Goal: Transaction & Acquisition: Purchase product/service

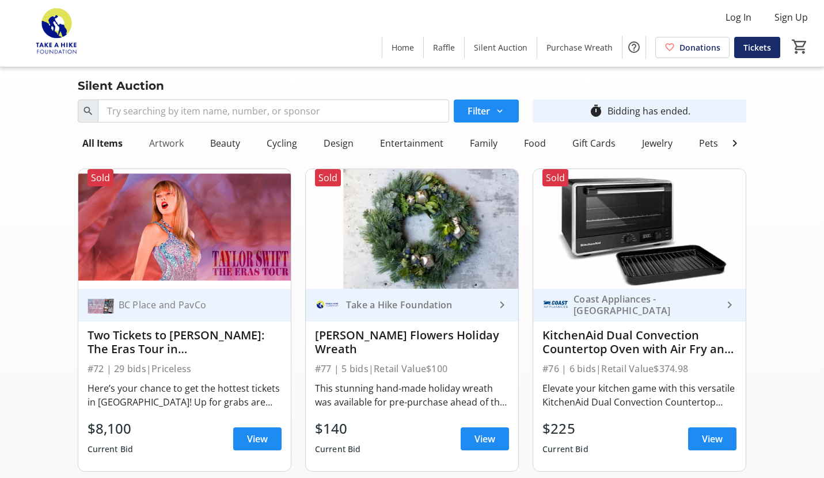
click at [161, 138] on div "Artwork" at bounding box center [166, 143] width 44 height 23
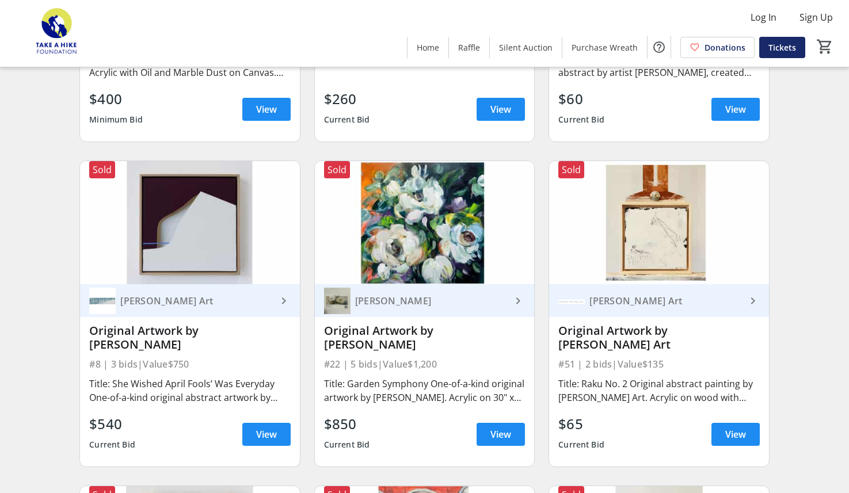
scroll to position [332, 0]
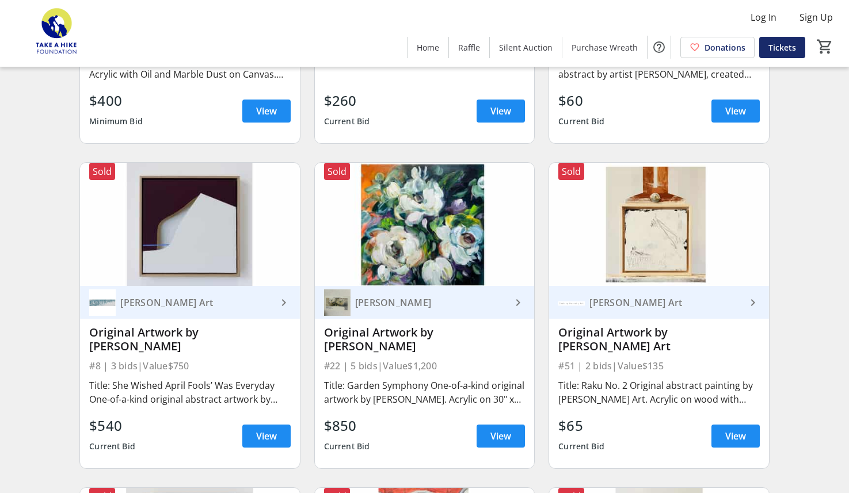
drag, startPoint x: 435, startPoint y: 334, endPoint x: 513, endPoint y: 336, distance: 78.3
click at [513, 336] on div "Original Artwork by [PERSON_NAME]" at bounding box center [424, 340] width 201 height 28
copy div "[PERSON_NAME]"
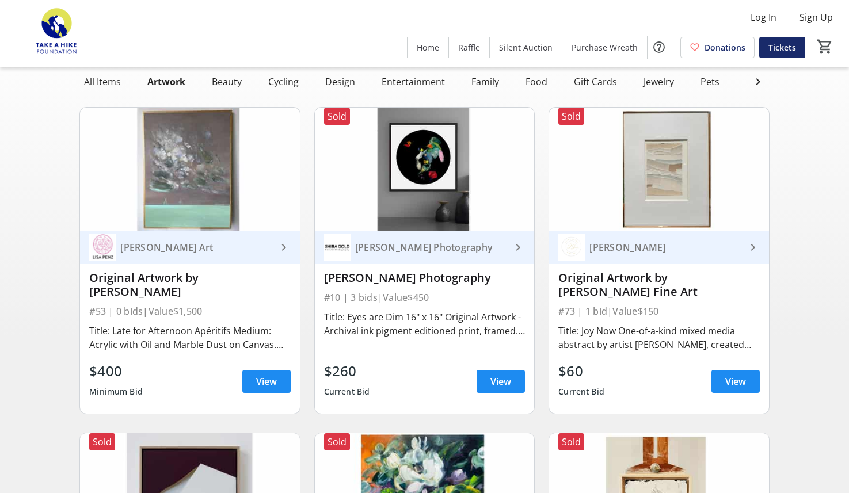
scroll to position [0, 0]
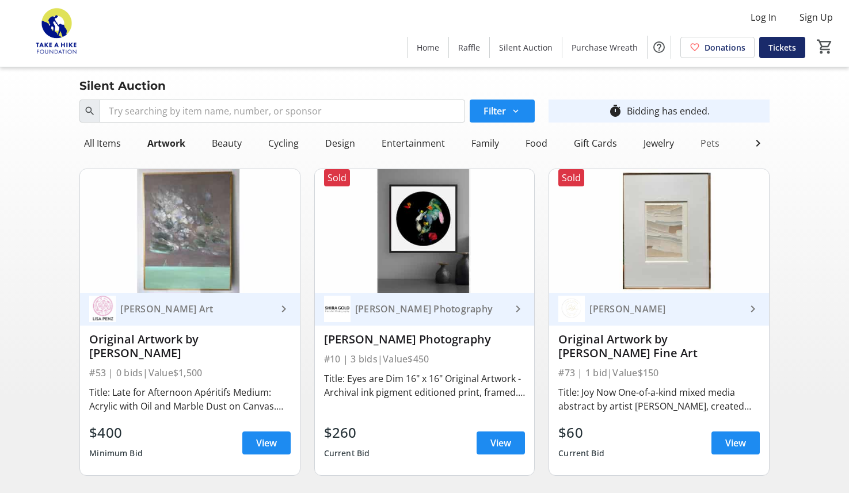
click at [703, 140] on div "Pets" at bounding box center [710, 143] width 28 height 23
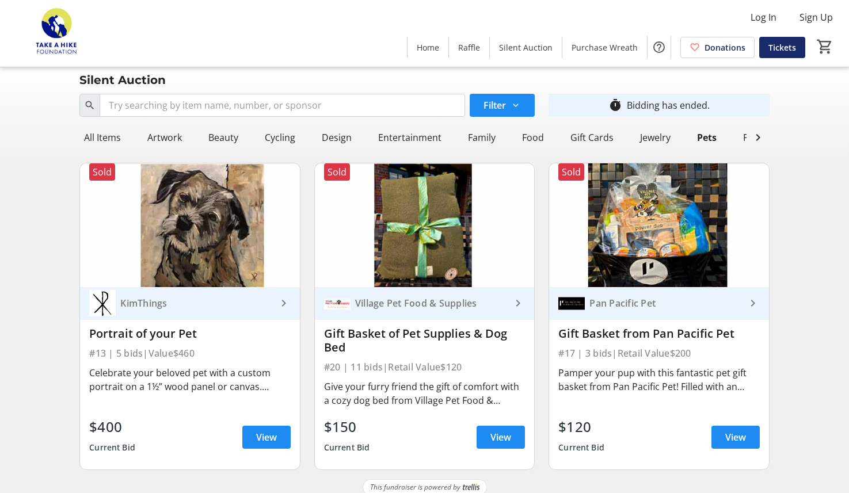
scroll to position [11, 0]
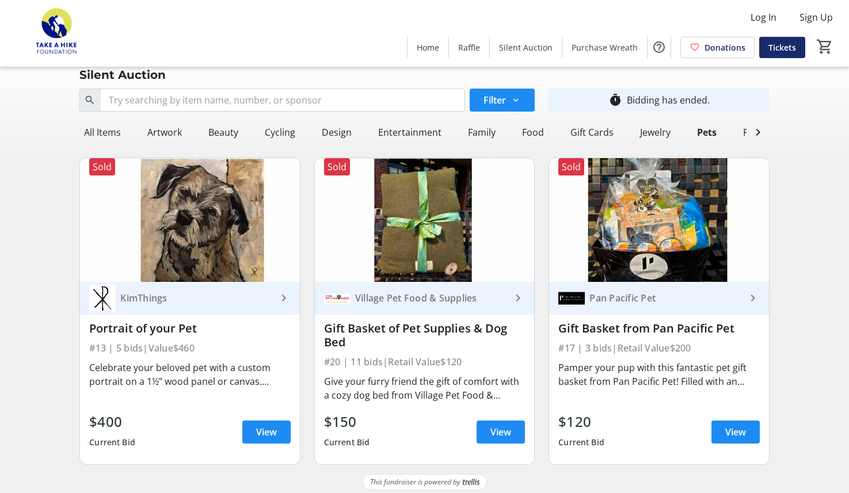
click at [272, 296] on div "KimThings" at bounding box center [196, 298] width 161 height 12
click at [265, 440] on span at bounding box center [266, 432] width 48 height 28
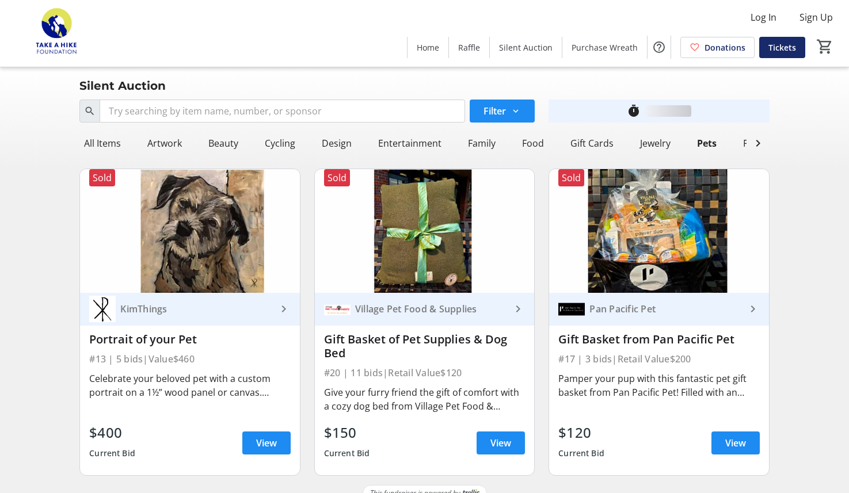
scroll to position [11, 0]
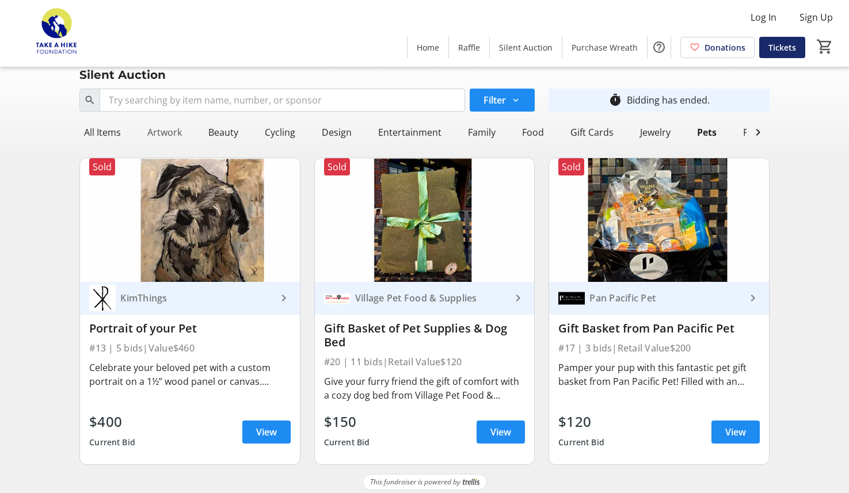
click at [157, 139] on div "Artwork" at bounding box center [165, 132] width 44 height 23
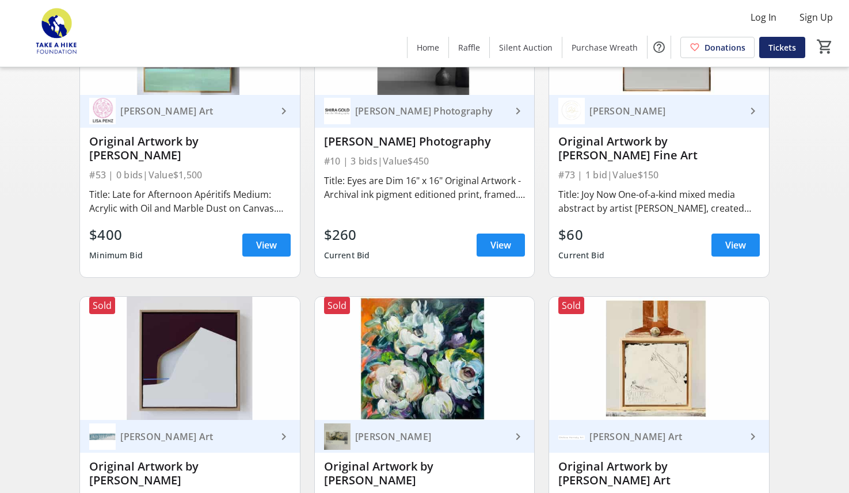
scroll to position [0, 0]
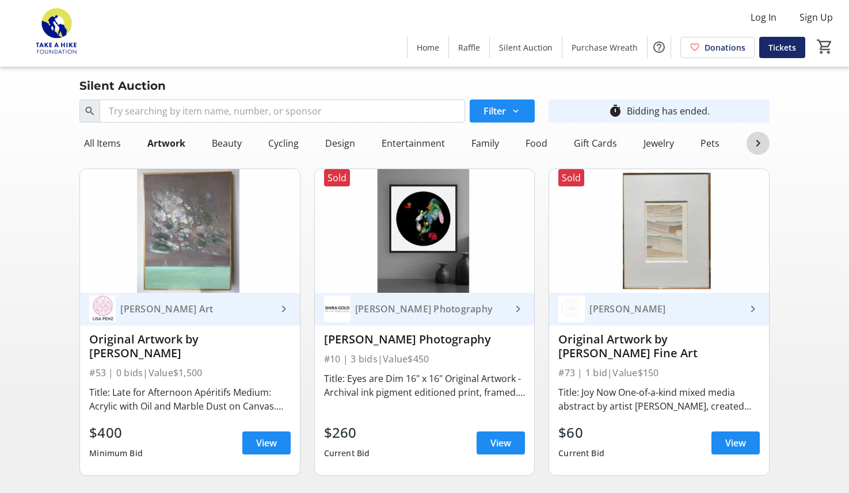
click at [762, 142] on mat-icon at bounding box center [758, 143] width 14 height 14
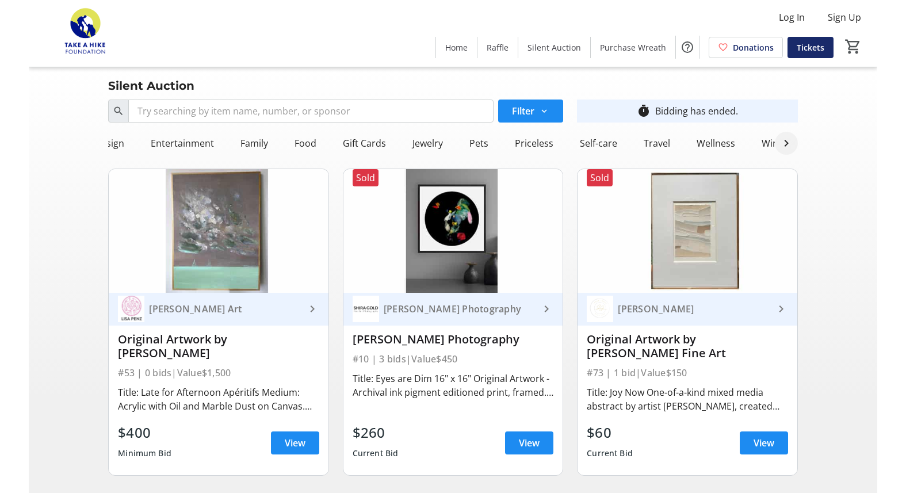
scroll to position [0, 243]
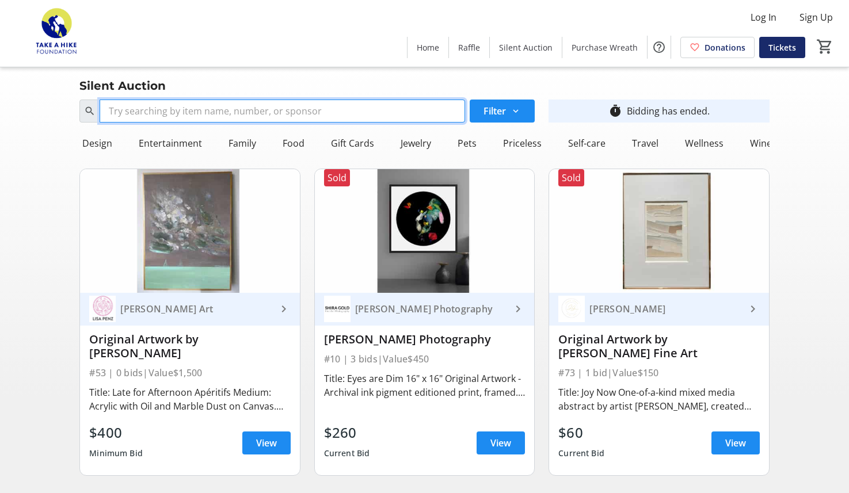
click at [177, 112] on input "Search" at bounding box center [282, 111] width 365 height 23
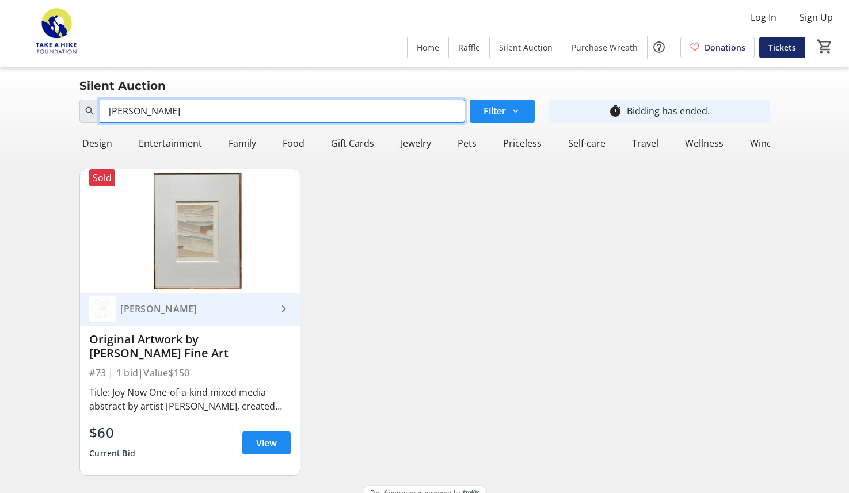
type input "[PERSON_NAME]"
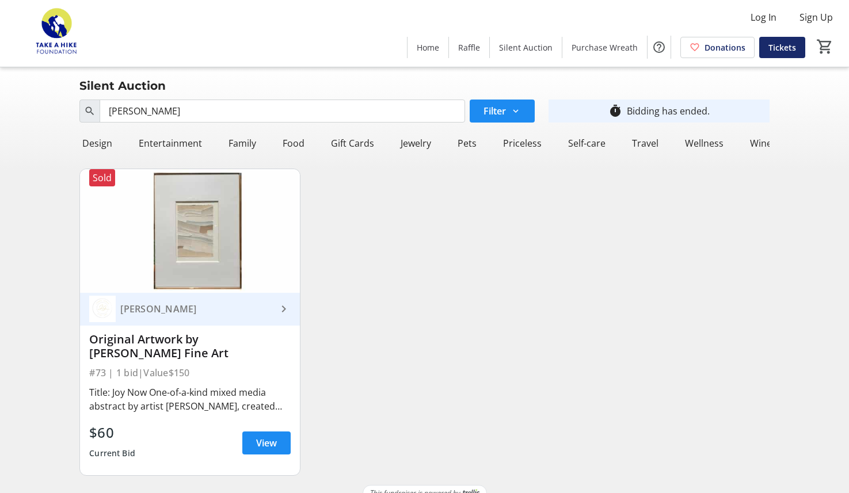
click at [189, 311] on div "[PERSON_NAME]" at bounding box center [196, 309] width 161 height 12
click at [265, 435] on span at bounding box center [266, 443] width 48 height 28
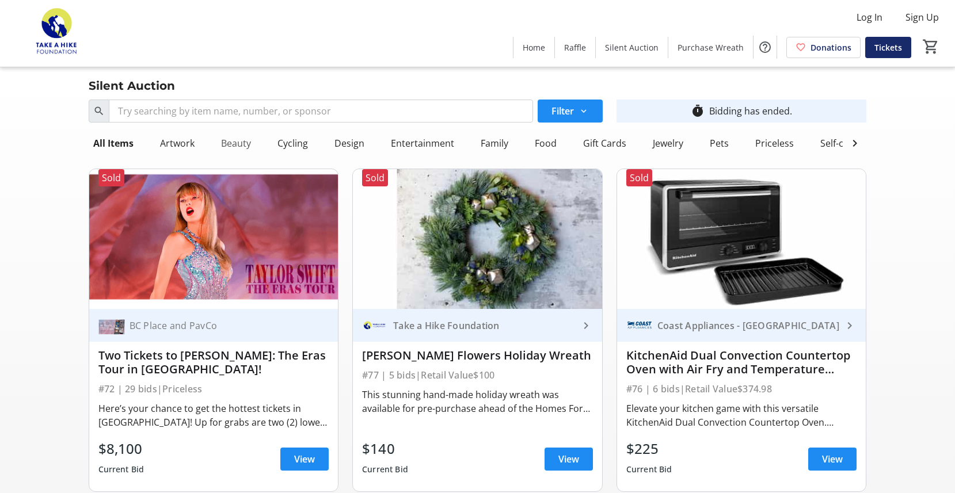
click at [242, 140] on div "Beauty" at bounding box center [235, 143] width 39 height 23
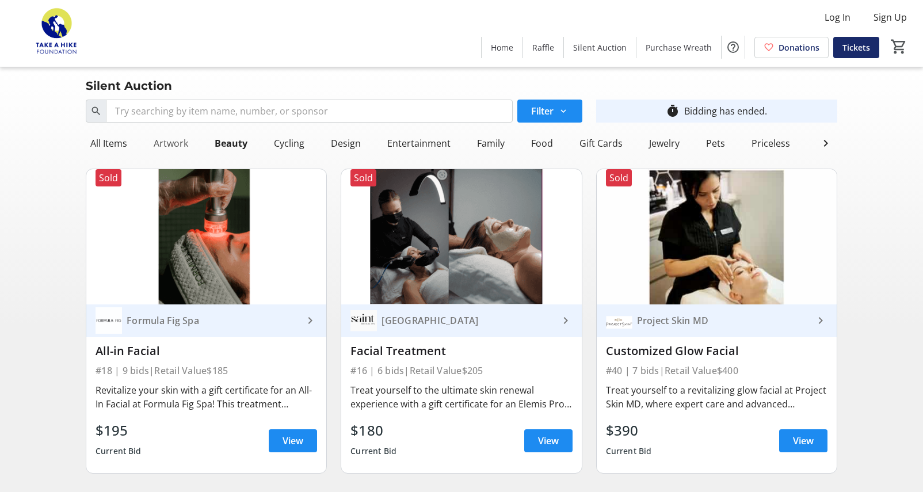
click at [163, 141] on div "Artwork" at bounding box center [171, 143] width 44 height 23
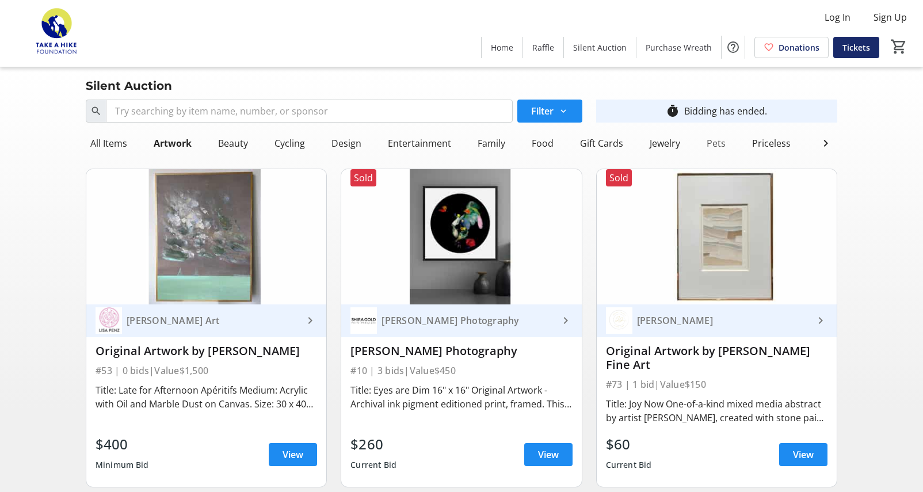
click at [717, 141] on div "Pets" at bounding box center [716, 143] width 28 height 23
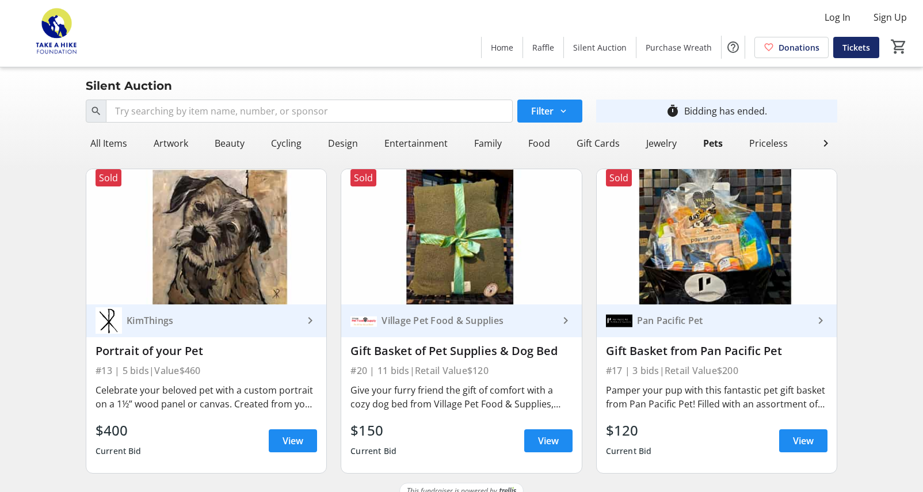
click at [205, 324] on div "KimThings" at bounding box center [212, 321] width 181 height 12
click at [295, 441] on span "View" at bounding box center [293, 441] width 21 height 14
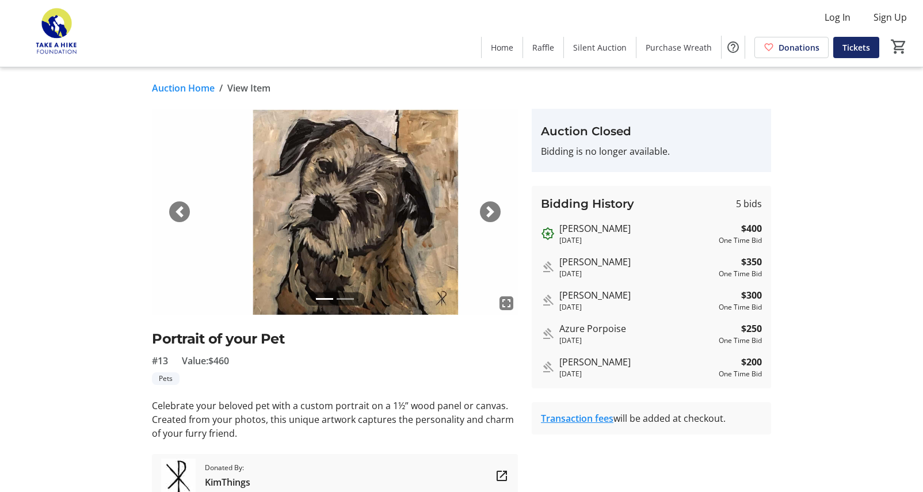
scroll to position [49, 0]
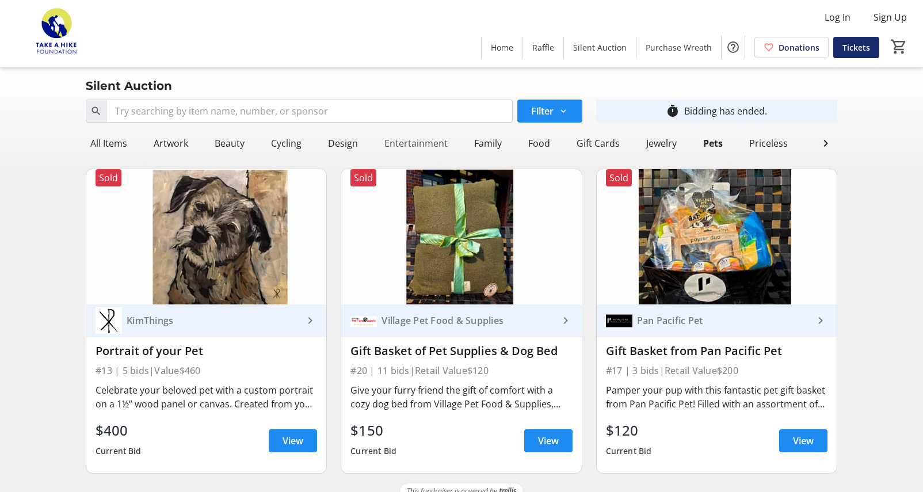
click at [405, 149] on div "Entertainment" at bounding box center [416, 143] width 73 height 23
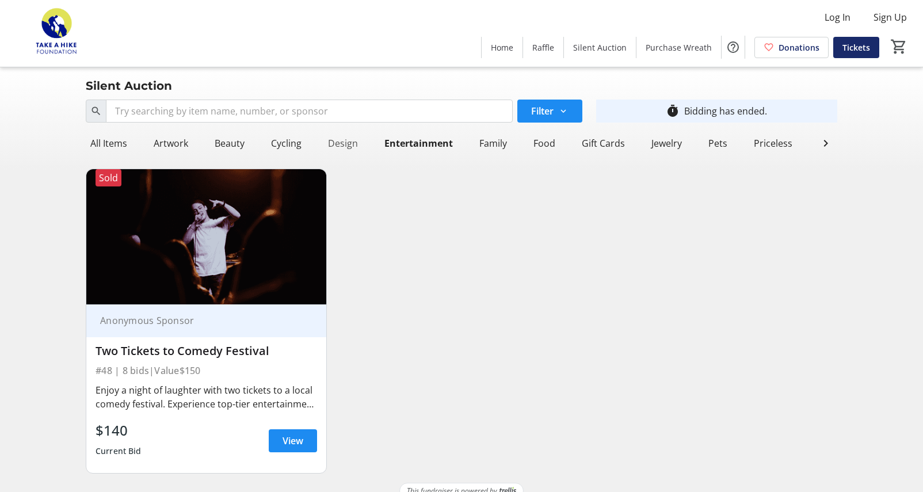
click at [360, 142] on div "Design" at bounding box center [342, 143] width 39 height 23
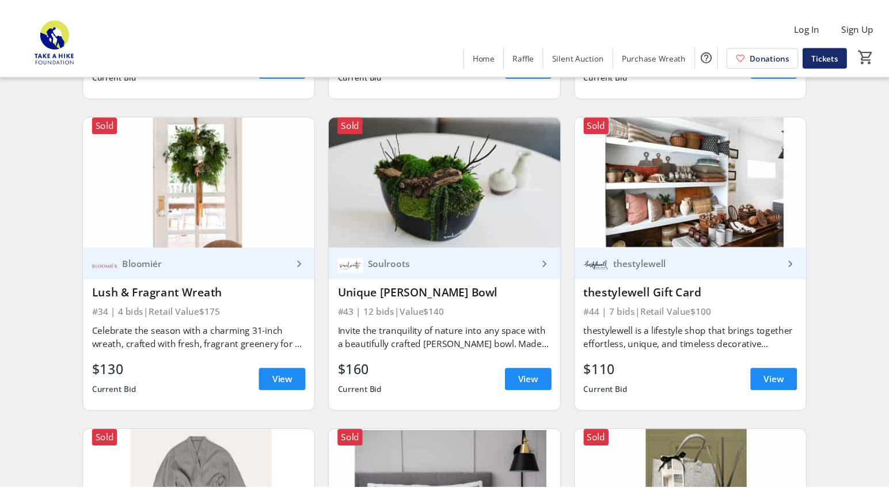
scroll to position [744, 0]
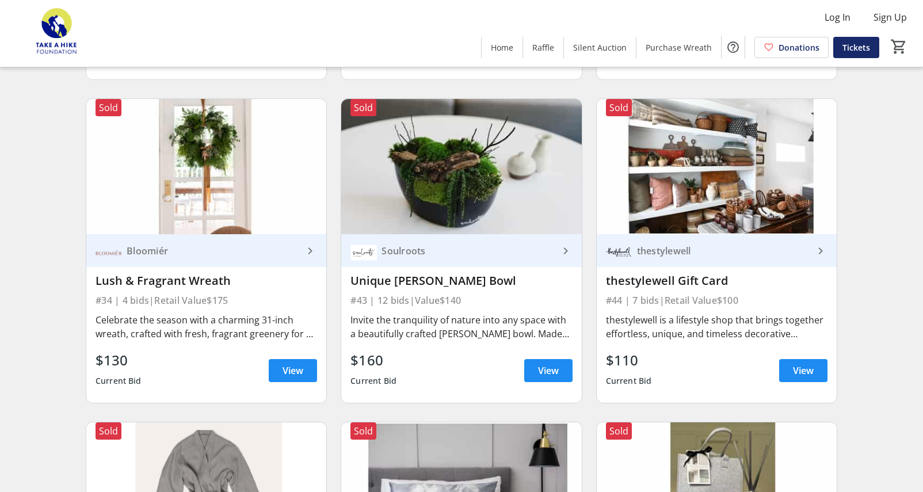
click at [423, 247] on div "Soulroots" at bounding box center [467, 251] width 181 height 12
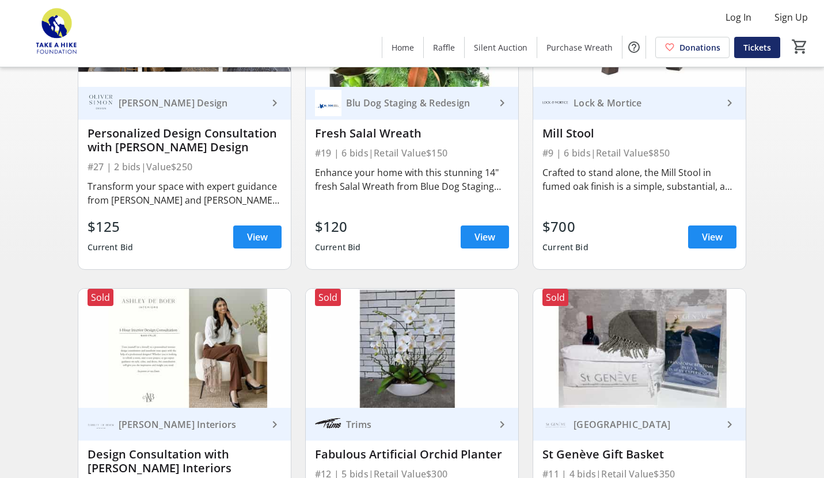
scroll to position [0, 0]
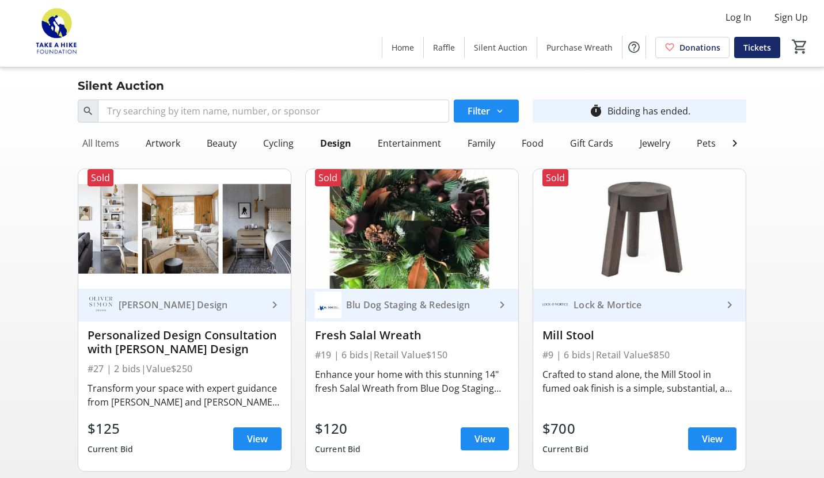
click at [113, 137] on div "All Items" at bounding box center [101, 143] width 46 height 23
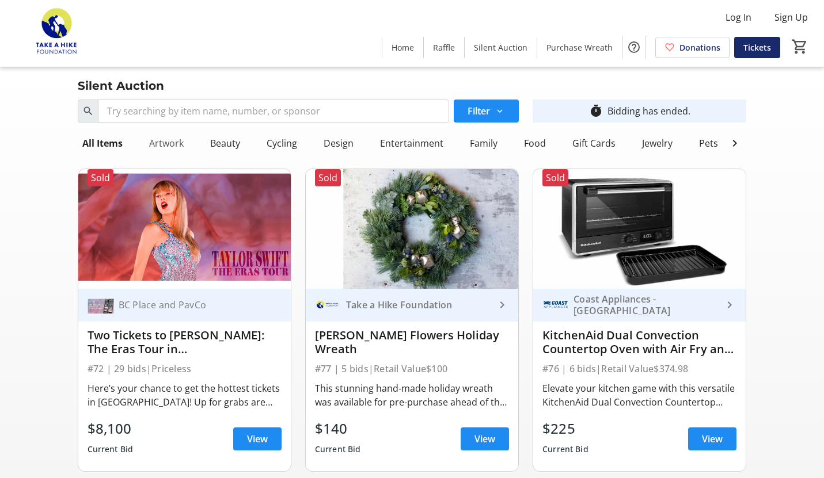
click at [177, 145] on div "Artwork" at bounding box center [166, 143] width 44 height 23
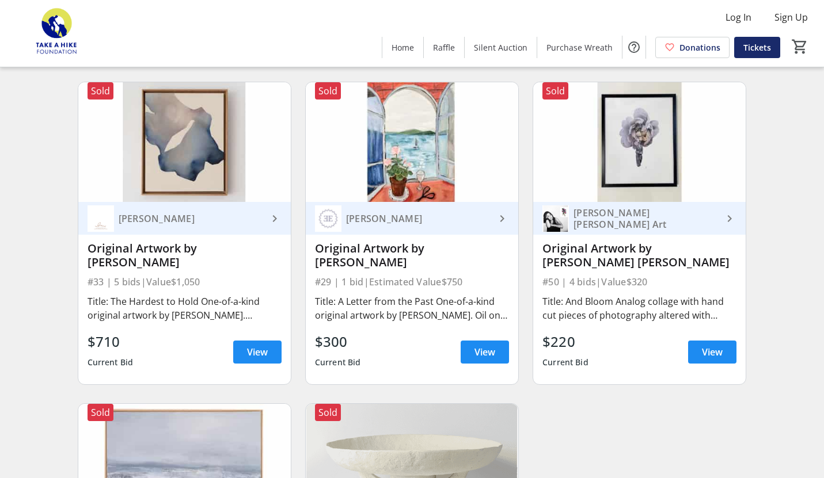
scroll to position [725, 0]
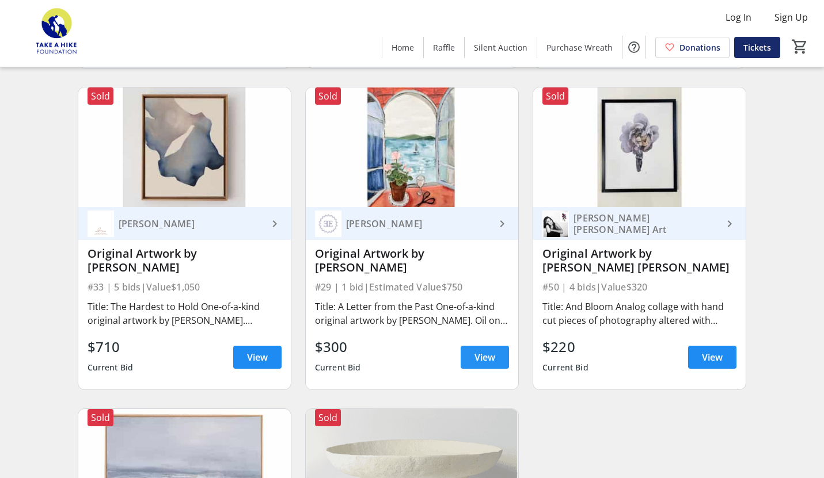
click at [483, 352] on span "View" at bounding box center [484, 357] width 21 height 14
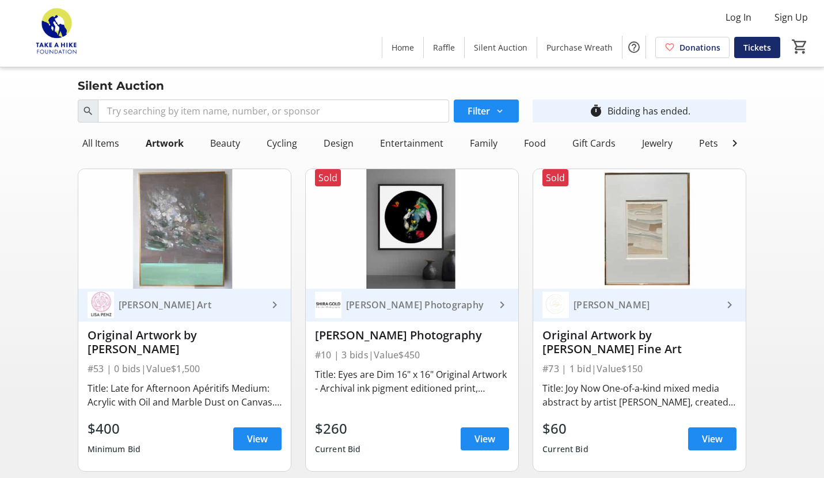
click at [174, 305] on div "[PERSON_NAME] Art" at bounding box center [191, 305] width 154 height 12
drag, startPoint x: 250, startPoint y: 336, endPoint x: 200, endPoint y: 335, distance: 50.1
click at [200, 335] on div "Original Artwork by [PERSON_NAME]" at bounding box center [184, 343] width 194 height 28
copy div "Lisa Penz"
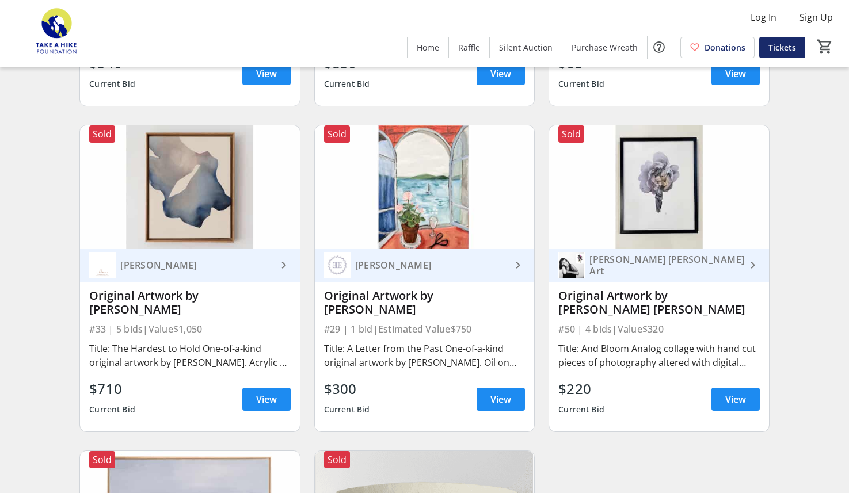
scroll to position [695, 0]
click at [228, 270] on div "[PERSON_NAME]" at bounding box center [196, 265] width 161 height 12
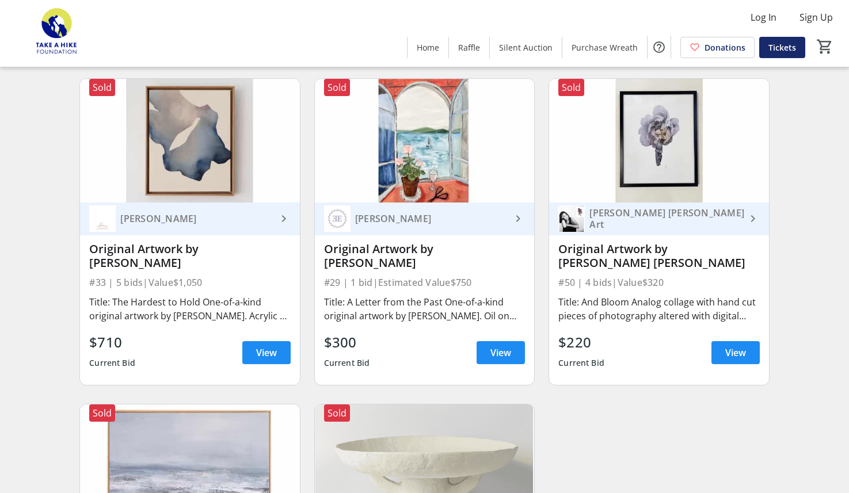
scroll to position [741, 0]
click at [683, 218] on div "[PERSON_NAME] [PERSON_NAME] Art" at bounding box center [665, 219] width 161 height 23
click at [723, 353] on span at bounding box center [735, 354] width 48 height 28
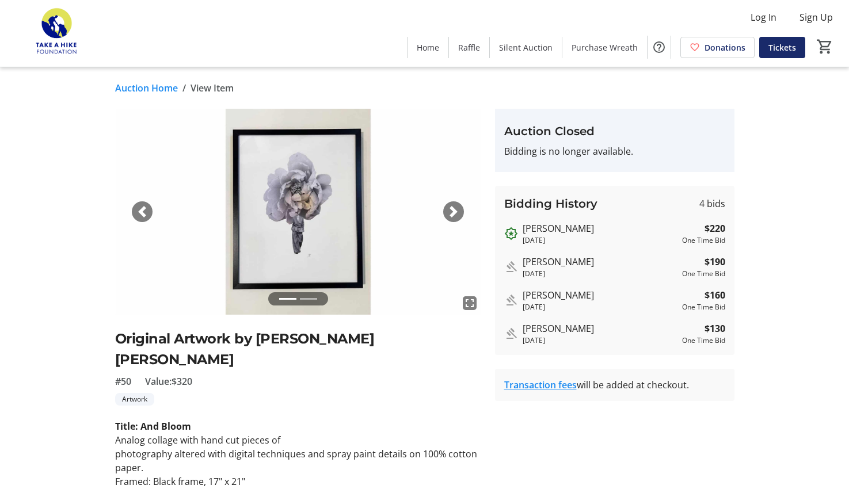
click at [456, 206] on span "button" at bounding box center [454, 212] width 12 height 12
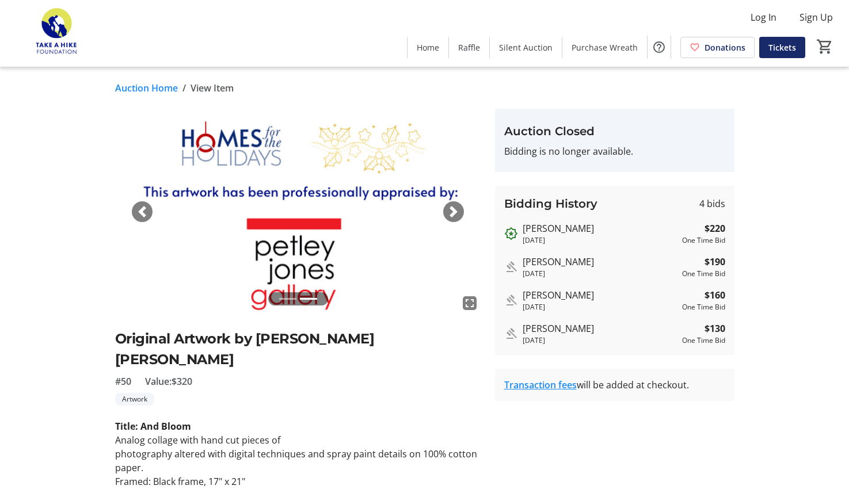
click at [456, 207] on span "button" at bounding box center [454, 212] width 12 height 12
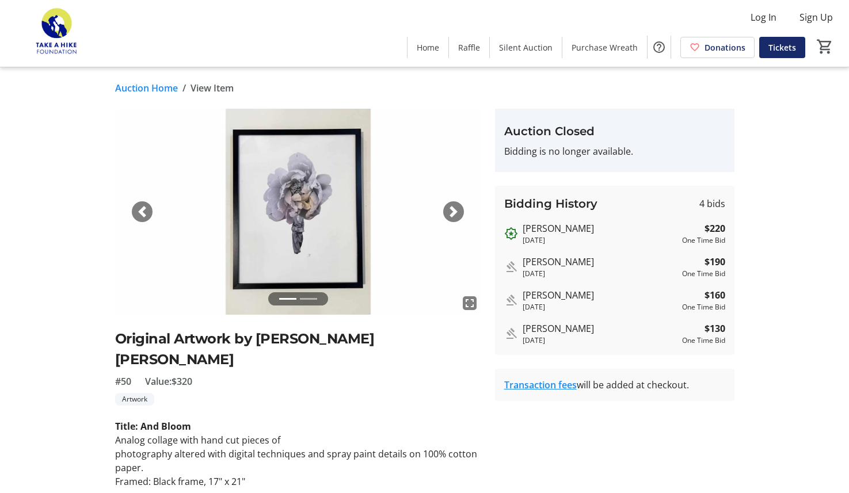
click at [455, 209] on span "button" at bounding box center [454, 212] width 12 height 12
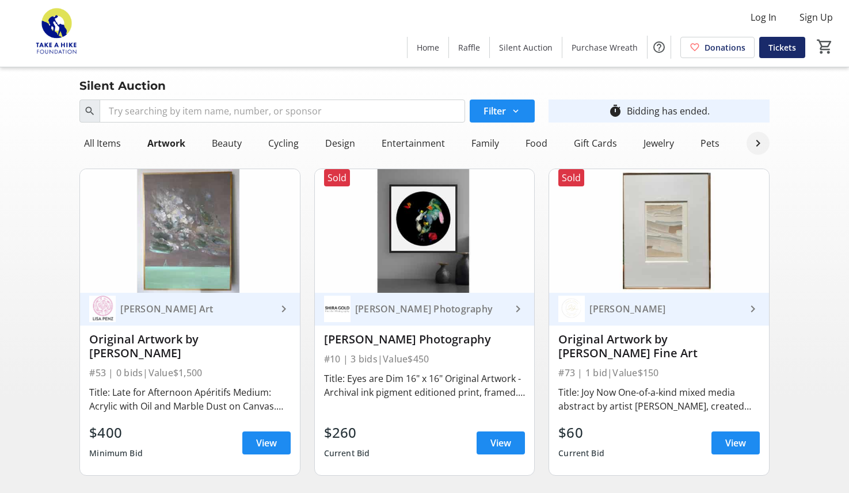
click at [762, 140] on mat-icon at bounding box center [758, 143] width 14 height 14
click at [575, 139] on div "Self-care" at bounding box center [586, 143] width 47 height 23
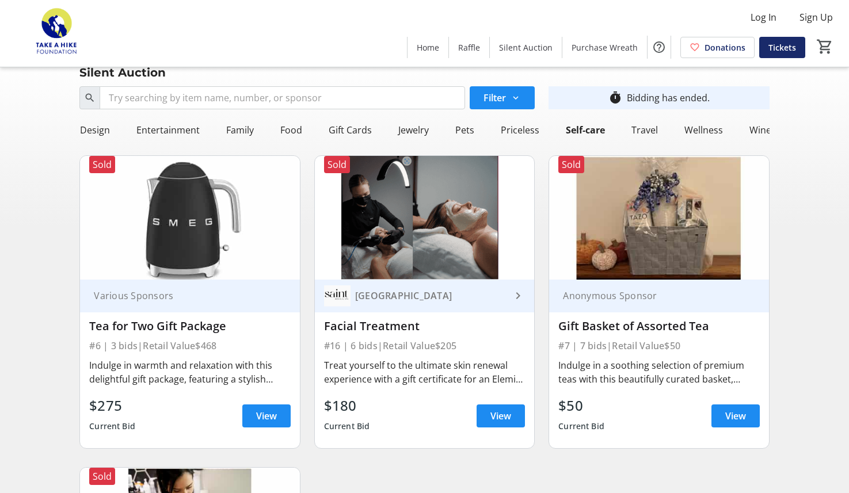
scroll to position [0, 0]
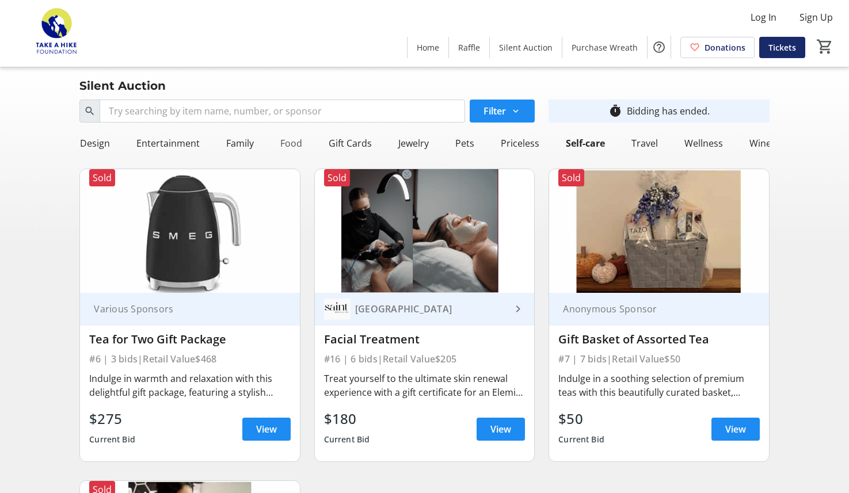
click at [277, 139] on div "Food" at bounding box center [291, 143] width 31 height 23
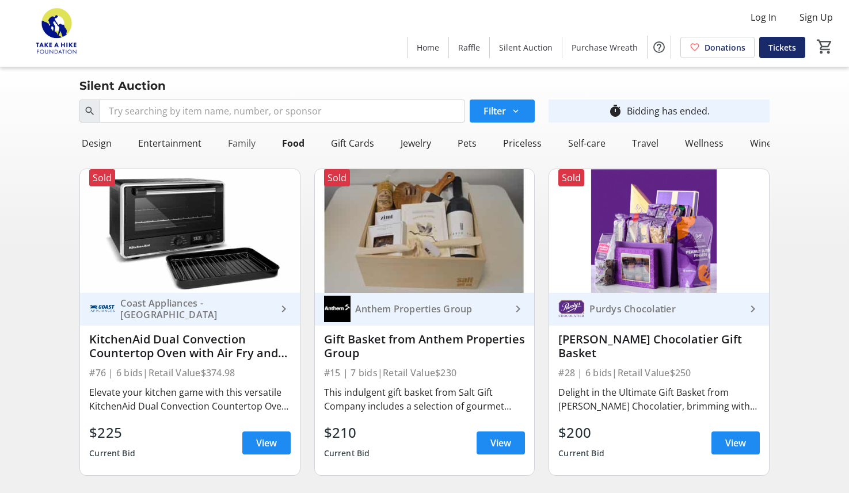
click at [246, 141] on div "Family" at bounding box center [241, 143] width 37 height 23
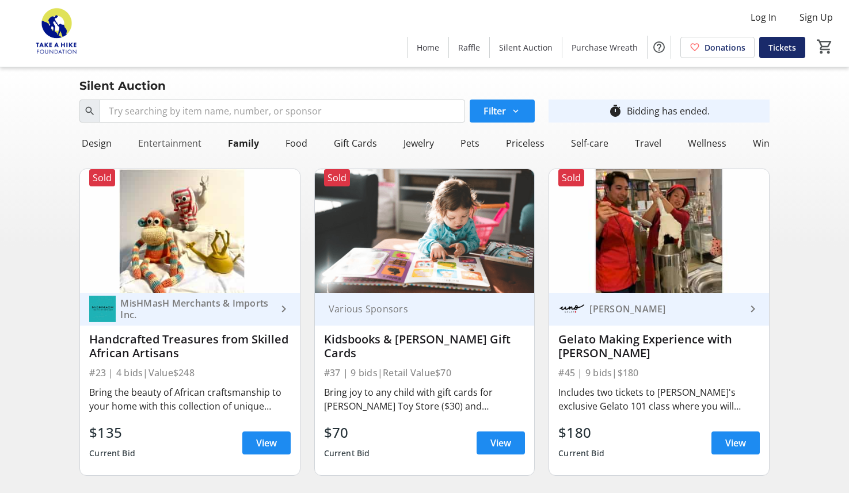
click at [184, 146] on div "Entertainment" at bounding box center [170, 143] width 73 height 23
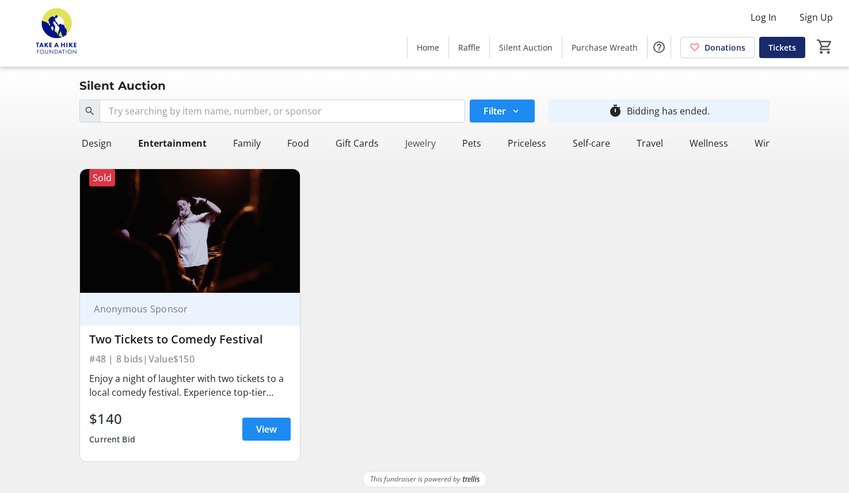
click at [425, 141] on div "Jewelry" at bounding box center [421, 143] width 40 height 23
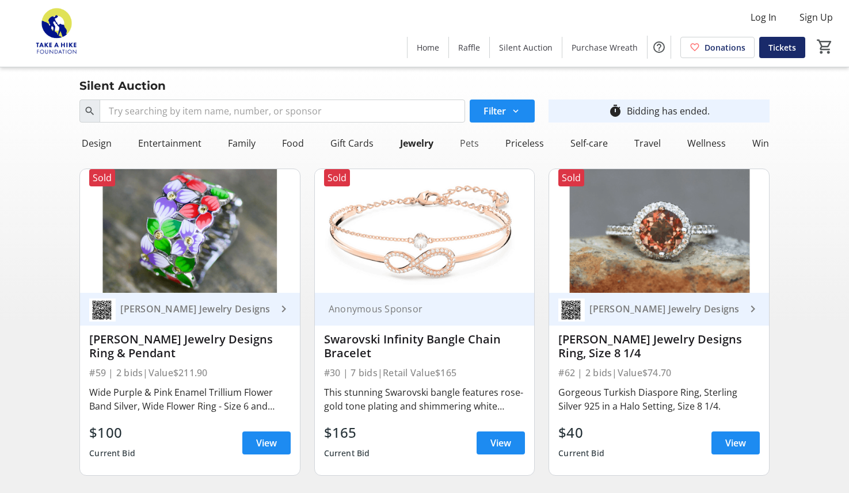
click at [472, 143] on div "Pets" at bounding box center [469, 143] width 28 height 23
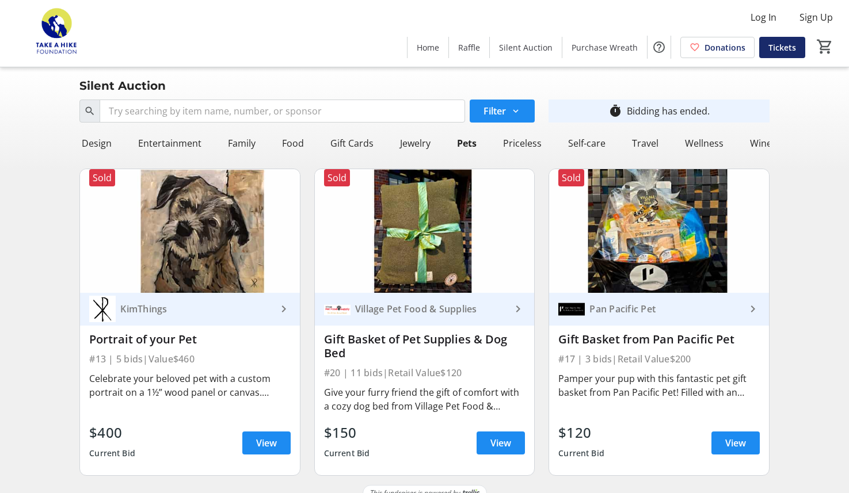
scroll to position [17, 0]
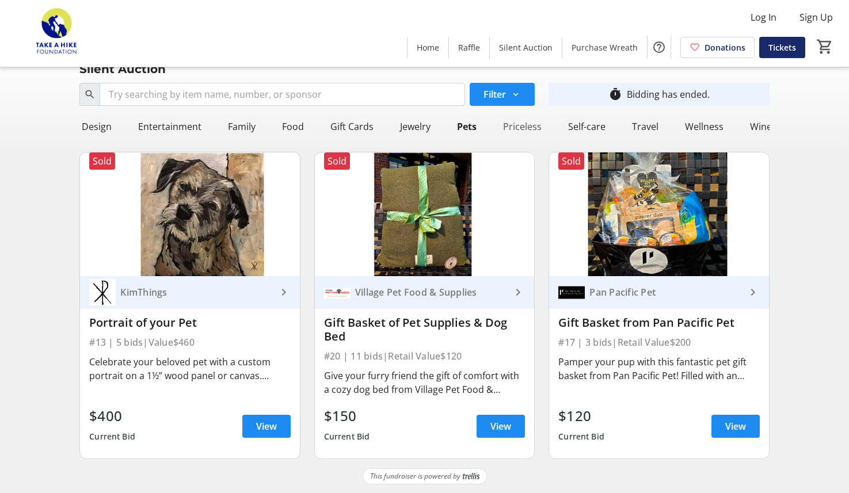
click at [520, 120] on div "Priceless" at bounding box center [522, 126] width 48 height 23
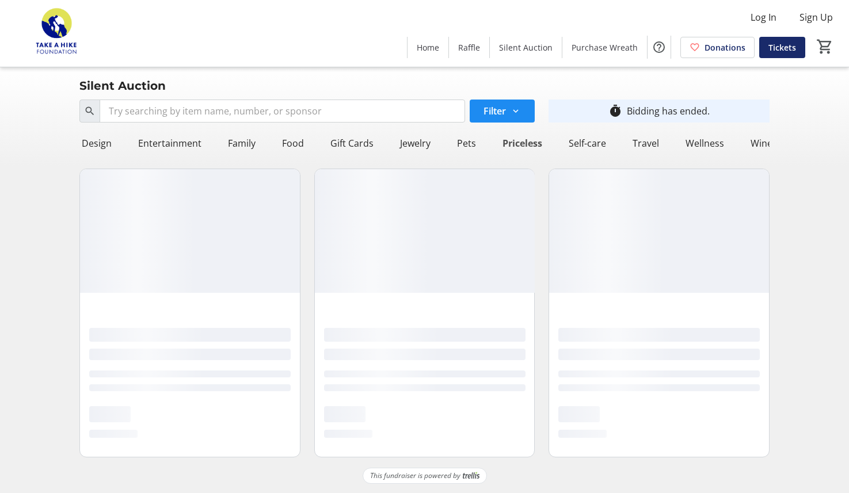
scroll to position [0, 0]
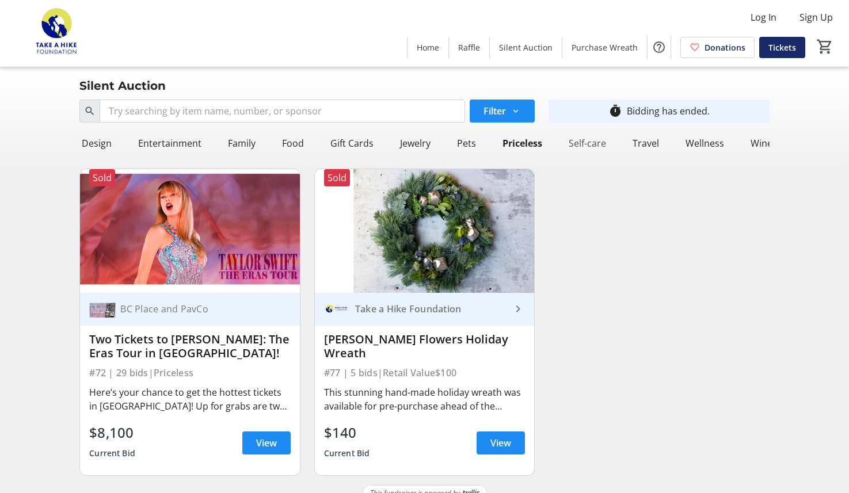
click at [578, 144] on div "Self-care" at bounding box center [587, 143] width 47 height 23
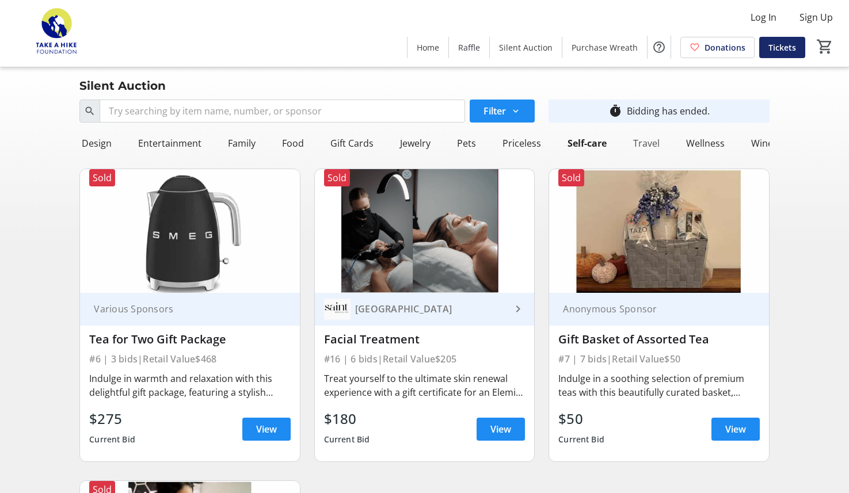
click at [638, 142] on div "Travel" at bounding box center [646, 143] width 36 height 23
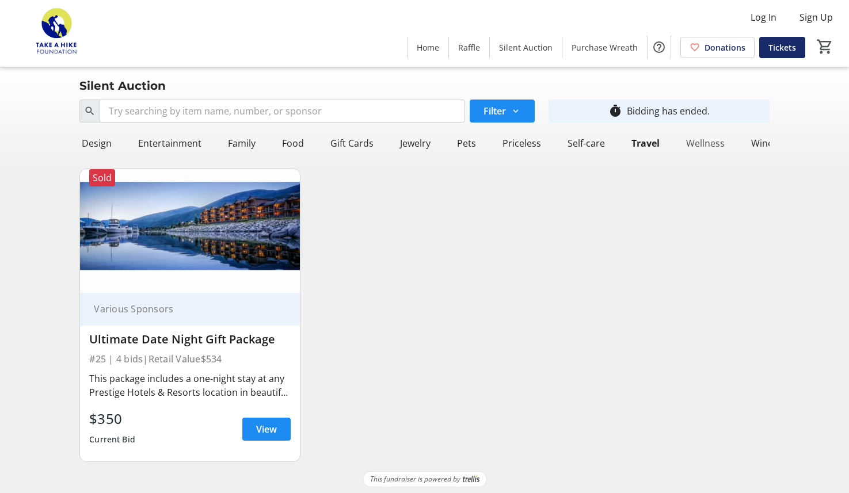
click at [683, 143] on div "Wellness" at bounding box center [705, 143] width 48 height 23
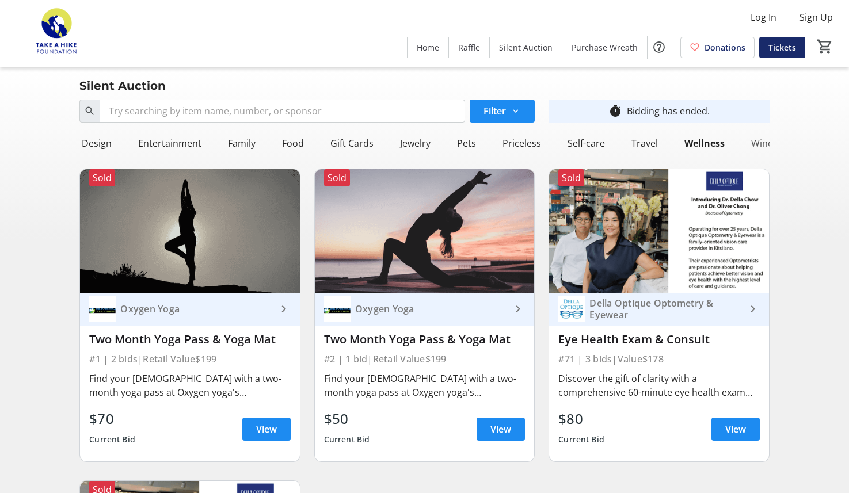
click at [746, 144] on div "Wine" at bounding box center [761, 143] width 31 height 23
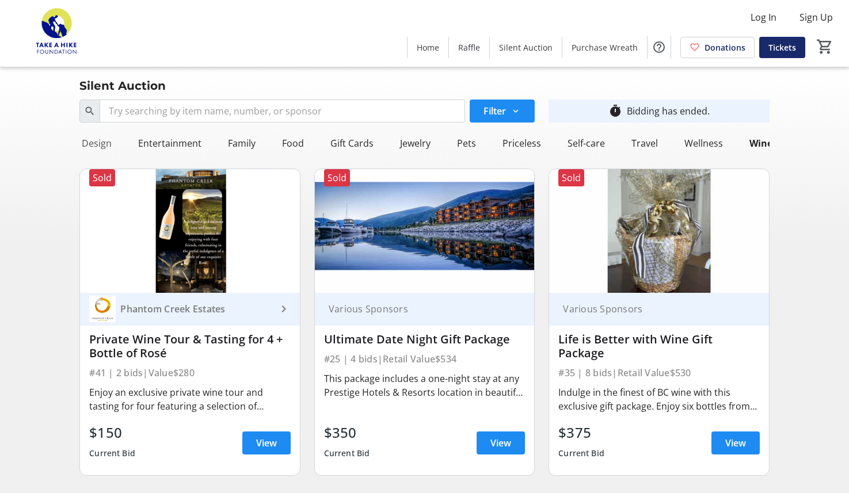
click at [83, 146] on div "Design" at bounding box center [96, 143] width 39 height 23
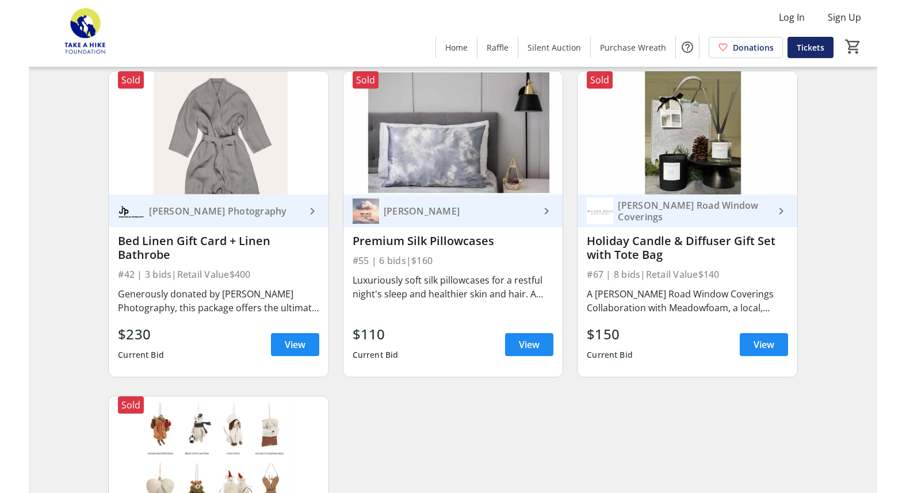
scroll to position [1074, 0]
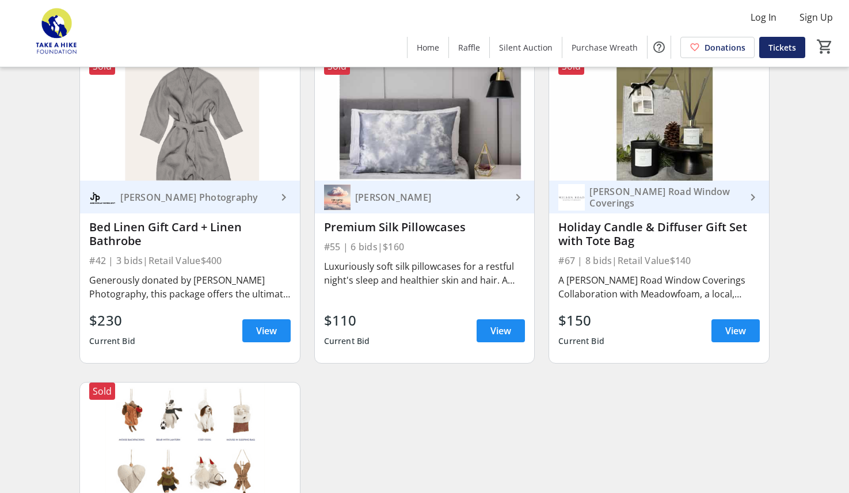
drag, startPoint x: 472, startPoint y: 226, endPoint x: 325, endPoint y: 230, distance: 147.4
click at [325, 230] on div "Premium Silk Pillowcases" at bounding box center [424, 227] width 201 height 14
copy div "Premium Silk Pillowcases"
click at [437, 302] on div "Luxuriously soft silk pillowcases for a restful night's sleep and healthier ski…" at bounding box center [424, 280] width 201 height 46
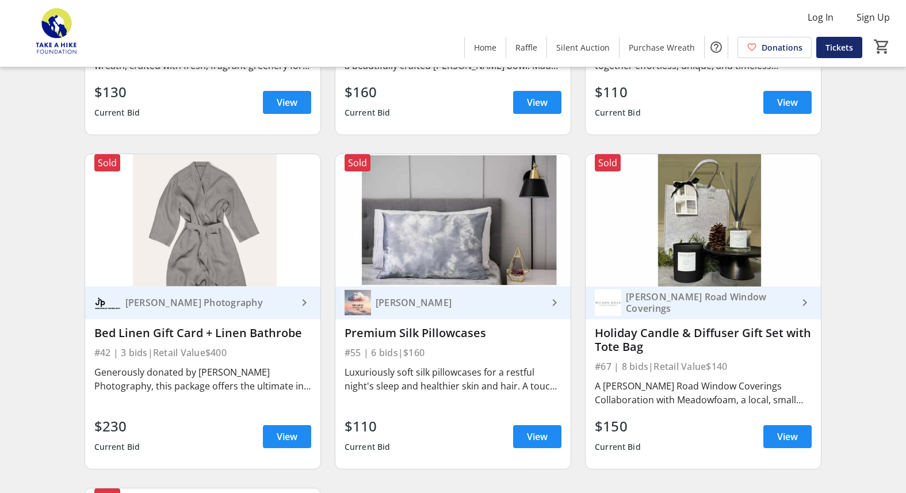
scroll to position [1004, 0]
click at [265, 303] on div "Janis Nicolay Photography" at bounding box center [209, 304] width 177 height 12
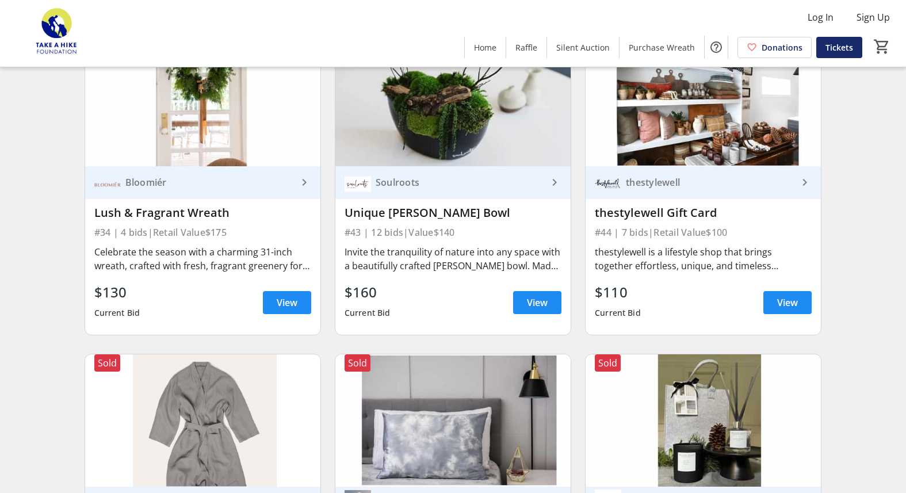
scroll to position [795, 0]
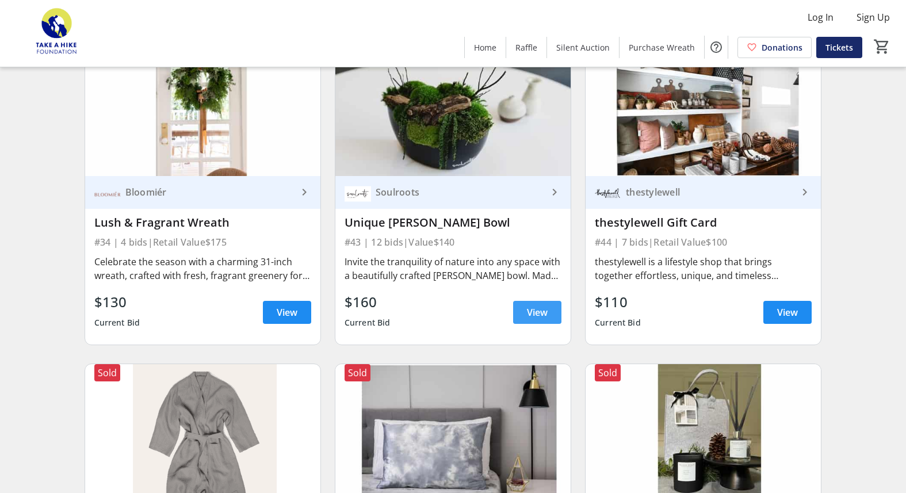
click at [542, 310] on span "View" at bounding box center [537, 313] width 21 height 14
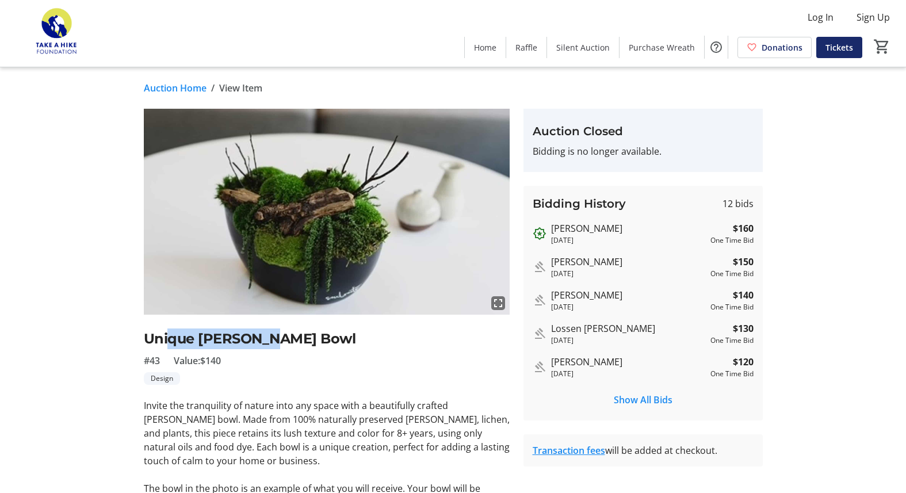
drag, startPoint x: 298, startPoint y: 345, endPoint x: 167, endPoint y: 346, distance: 130.1
click at [167, 346] on h2 "Unique Moss Bowl" at bounding box center [327, 339] width 366 height 21
click at [218, 407] on p "Invite the tranquility of nature into any space with a beautifully crafted moss…" at bounding box center [327, 433] width 366 height 69
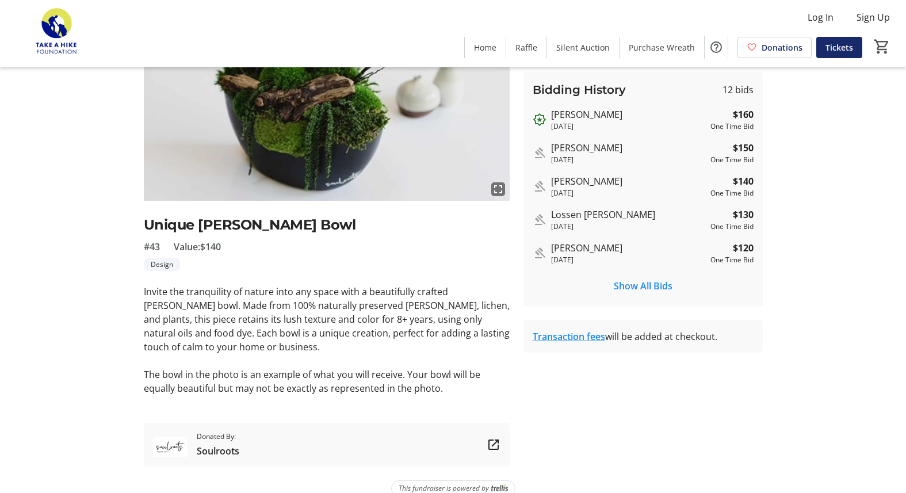
scroll to position [119, 0]
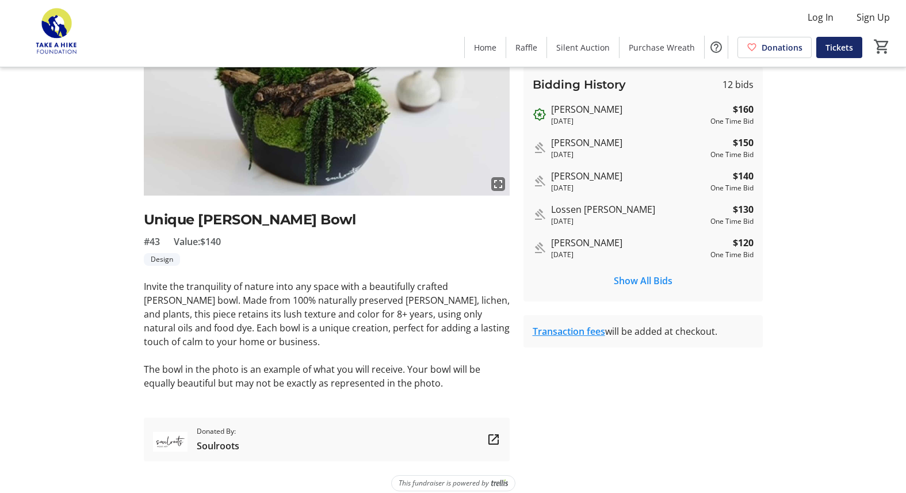
click at [494, 438] on mat-icon at bounding box center [494, 440] width 14 height 14
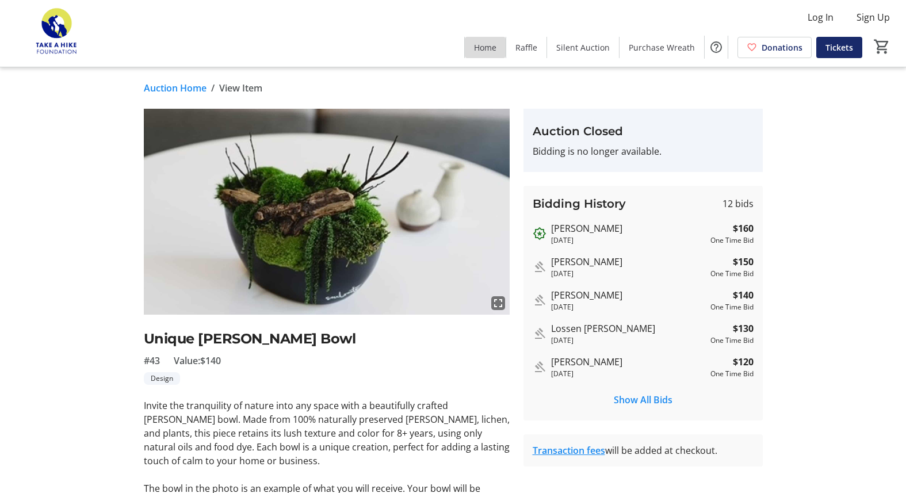
click at [489, 48] on span "Home" at bounding box center [485, 47] width 22 height 12
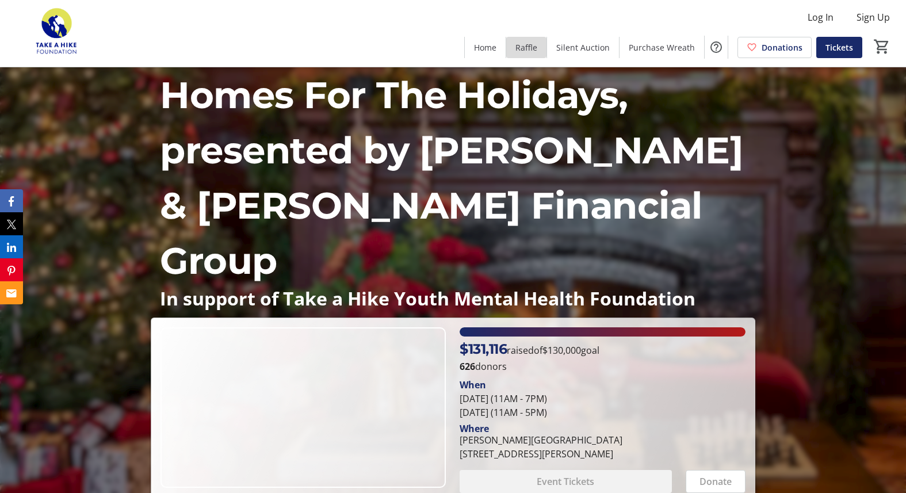
click at [529, 45] on span "Raffle" at bounding box center [527, 47] width 22 height 12
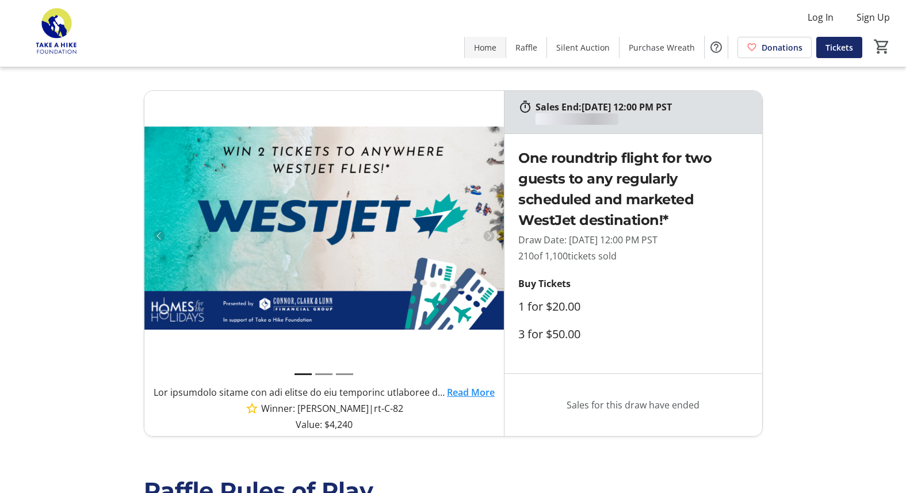
click at [486, 54] on span at bounding box center [485, 47] width 41 height 28
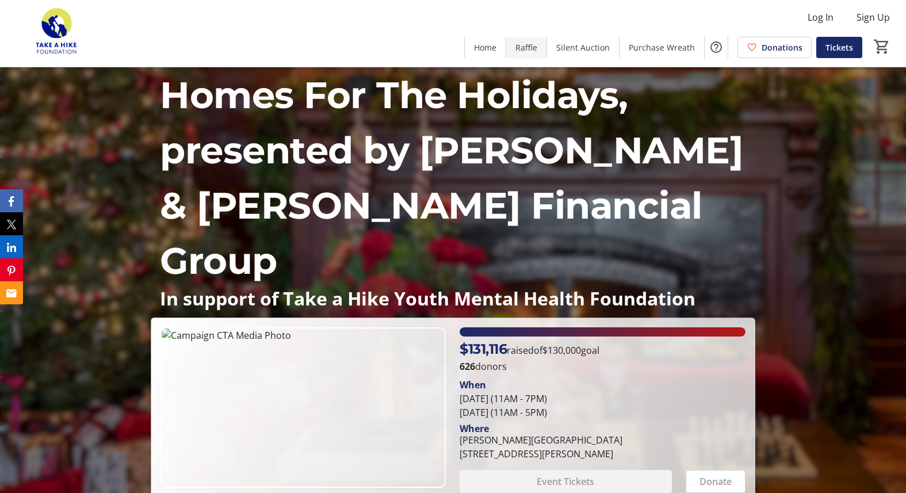
click at [524, 51] on span "Raffle" at bounding box center [527, 47] width 22 height 12
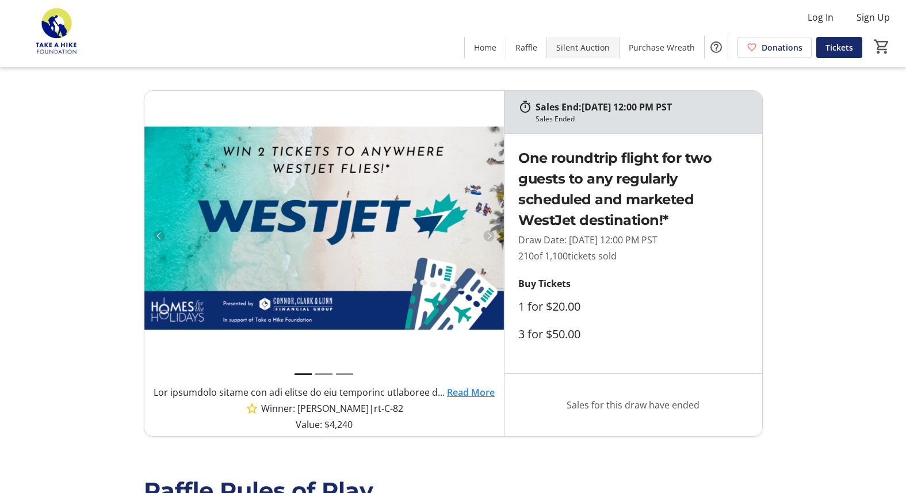
click at [582, 39] on span at bounding box center [583, 47] width 72 height 28
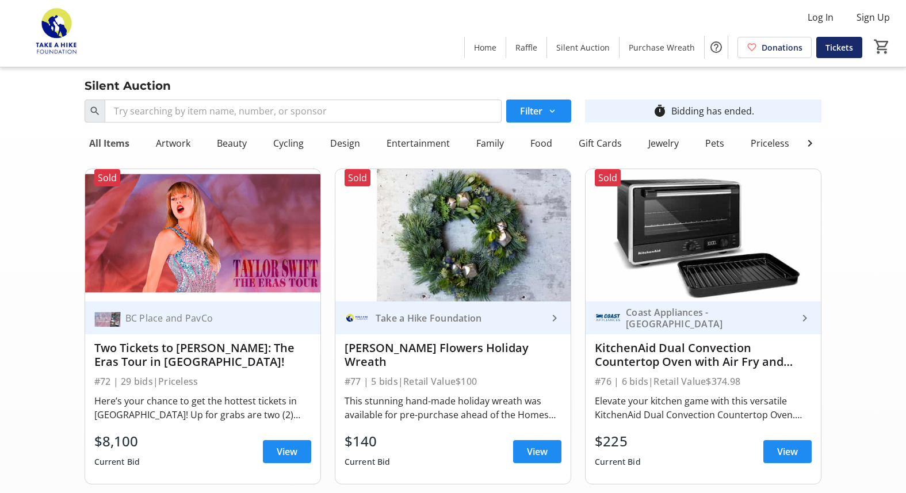
click at [107, 151] on div "All Items" at bounding box center [109, 143] width 49 height 23
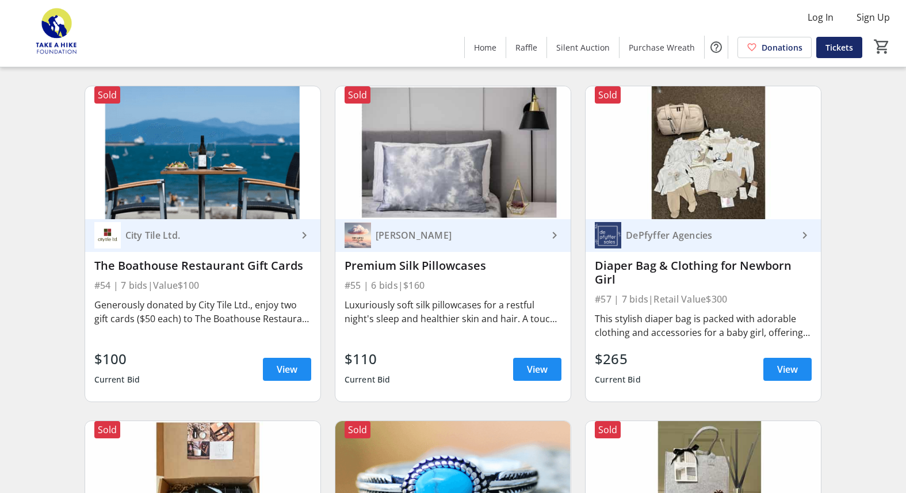
scroll to position [7293, 0]
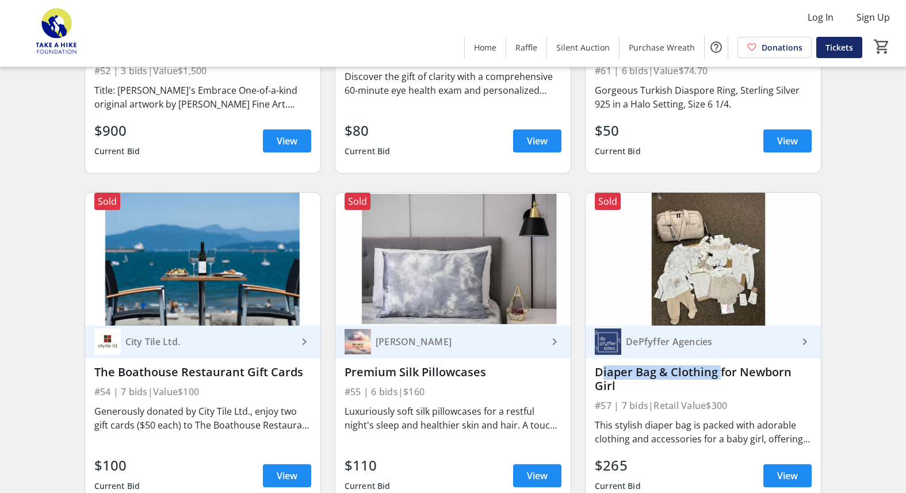
drag, startPoint x: 596, startPoint y: 320, endPoint x: 714, endPoint y: 322, distance: 118.6
click at [714, 365] on div "Diaper Bag & Clothing for Newborn Girl" at bounding box center [703, 379] width 217 height 28
copy div "Diaper Bag & Clothing"
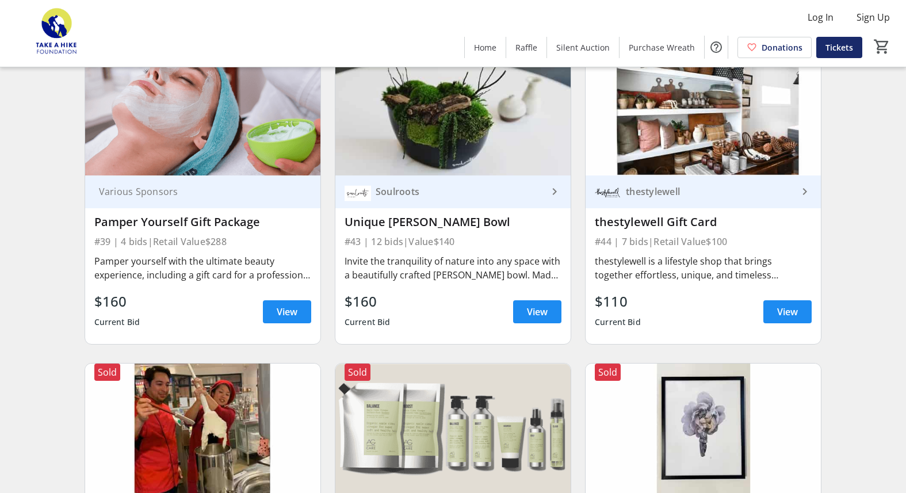
scroll to position [5798, 0]
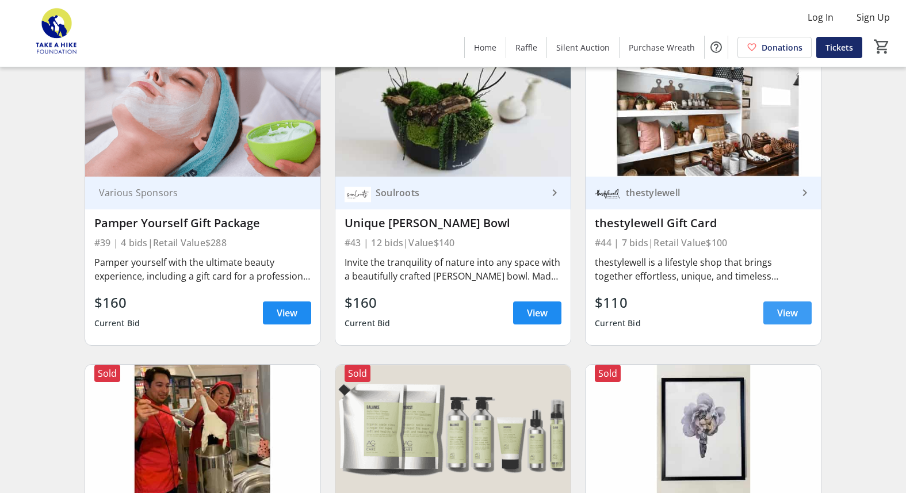
click at [786, 306] on span "View" at bounding box center [788, 313] width 21 height 14
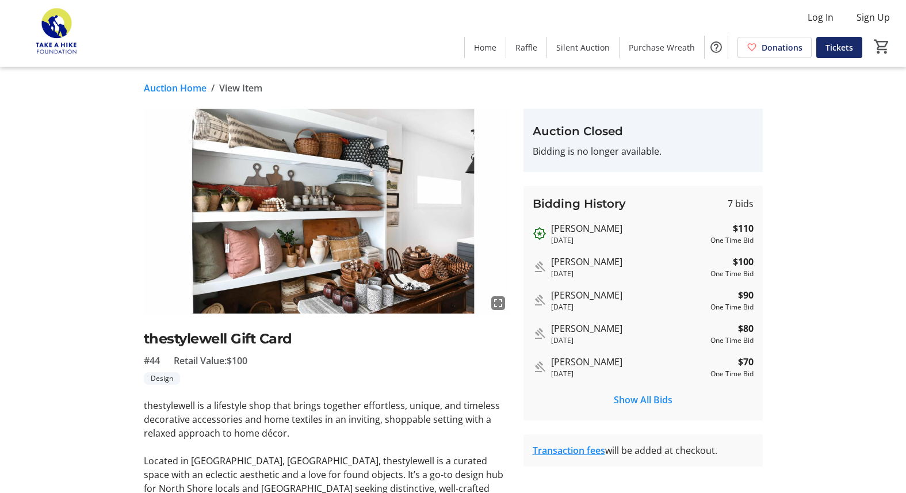
scroll to position [117, 0]
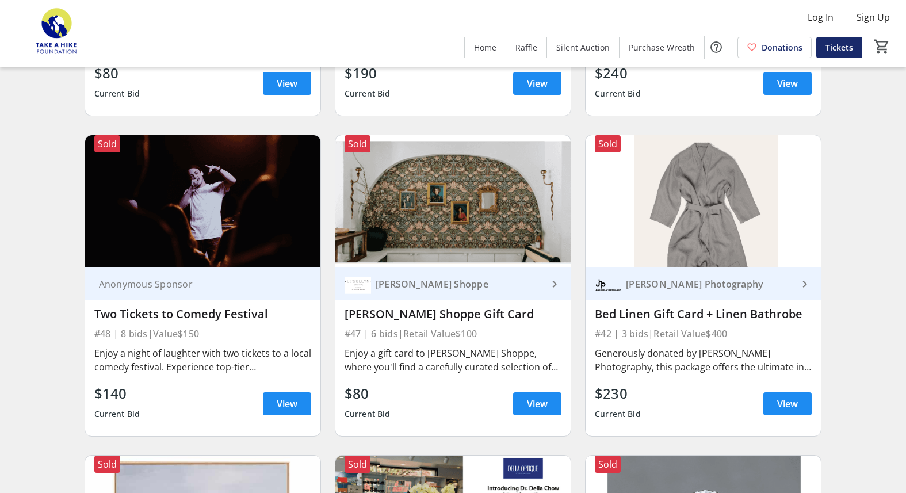
scroll to position [6691, 0]
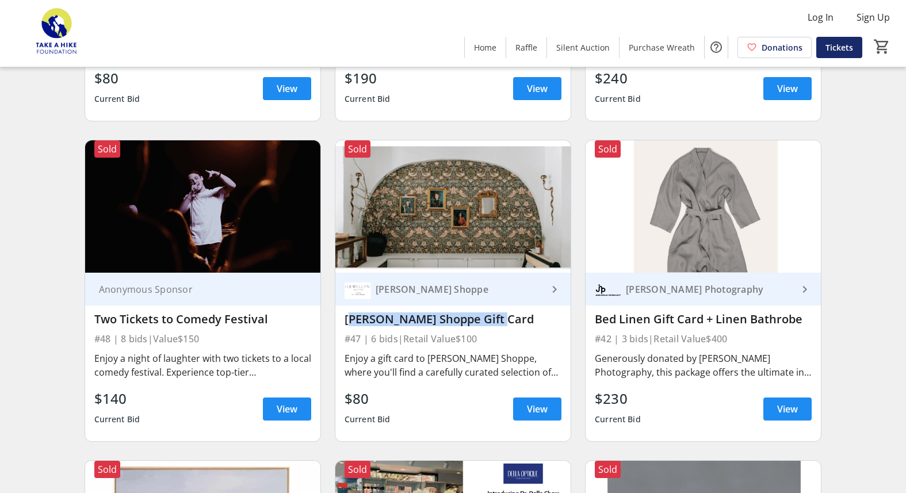
drag, startPoint x: 493, startPoint y: 264, endPoint x: 341, endPoint y: 264, distance: 151.4
click at [341, 273] on div "Lewellyn Shoppe keyboard_arrow_right Lewellyn Shoppe Gift Card #47 | 6 bids | R…" at bounding box center [453, 357] width 235 height 169
copy div "Lewellyn Shoppe Gift Card"
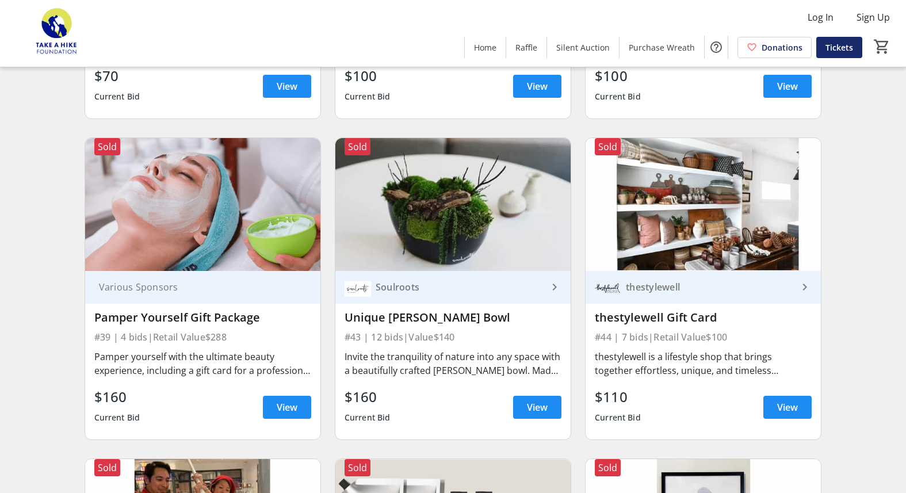
scroll to position [5674, 0]
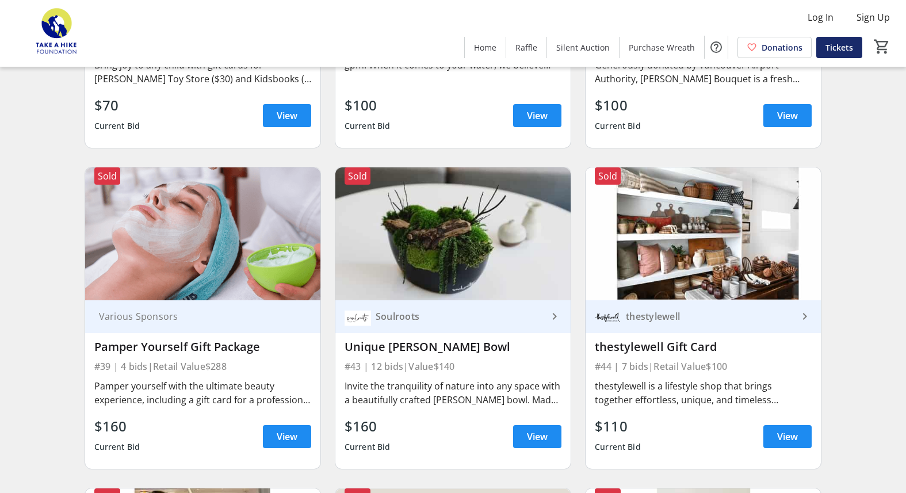
drag, startPoint x: 714, startPoint y: 294, endPoint x: 595, endPoint y: 294, distance: 119.7
click at [595, 340] on div "thestylewell Gift Card" at bounding box center [703, 347] width 217 height 14
copy div "thestylewell Gift Card"
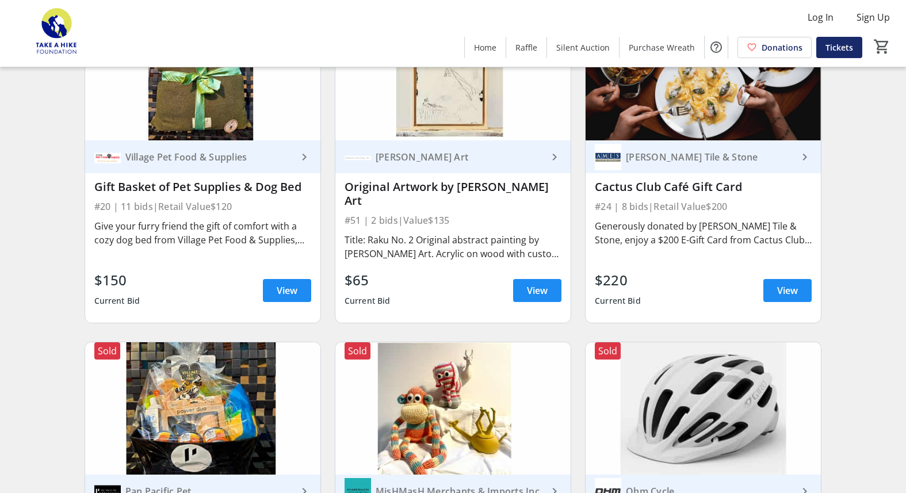
scroll to position [6009, 0]
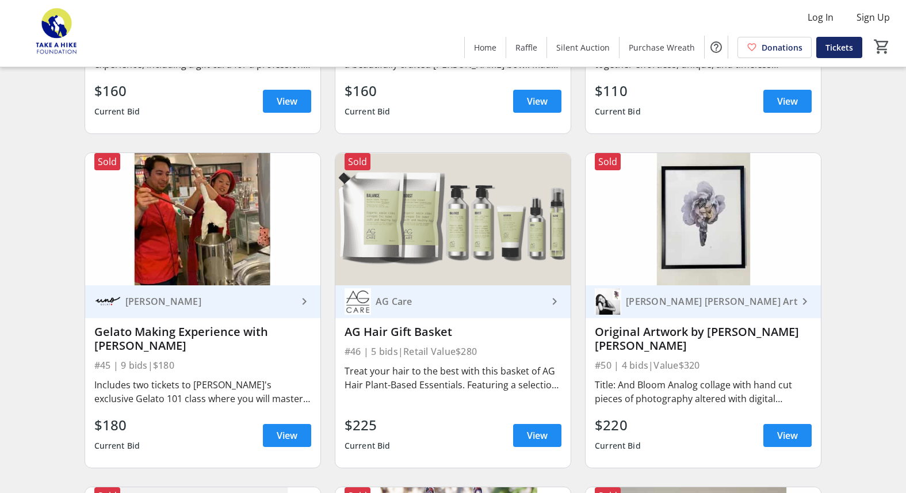
click at [287, 415] on div "$180 Current Bid View" at bounding box center [202, 435] width 217 height 41
click at [287, 429] on span "View" at bounding box center [287, 436] width 21 height 14
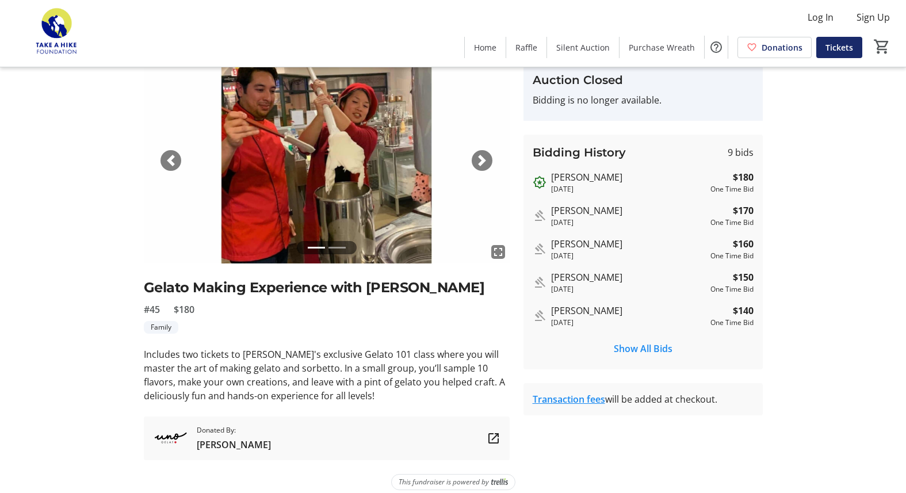
scroll to position [62, 0]
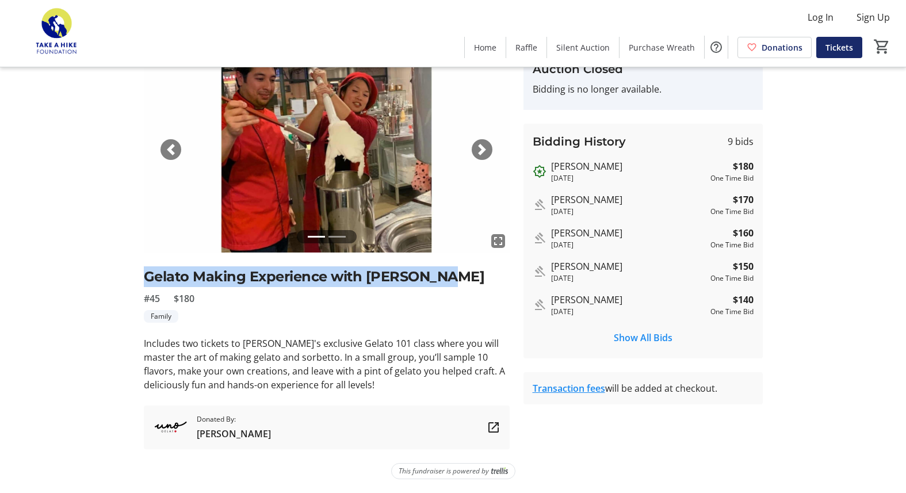
drag, startPoint x: 456, startPoint y: 278, endPoint x: 102, endPoint y: 278, distance: 353.9
click at [102, 278] on div "fullscreen fullscreen Previous Next Gelato Making Experience with Uno Gelato #4…" at bounding box center [454, 248] width 760 height 403
copy h2 "Gelato Making Experience with Uno Gelato"
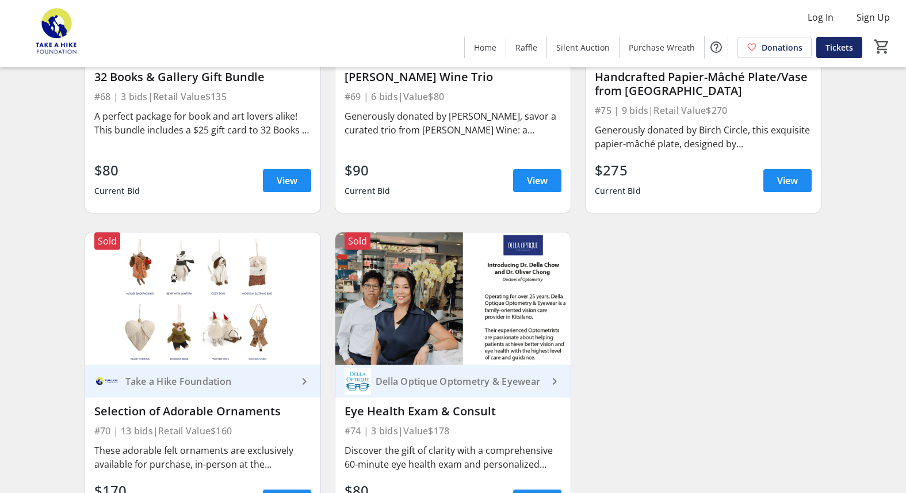
scroll to position [8278, 0]
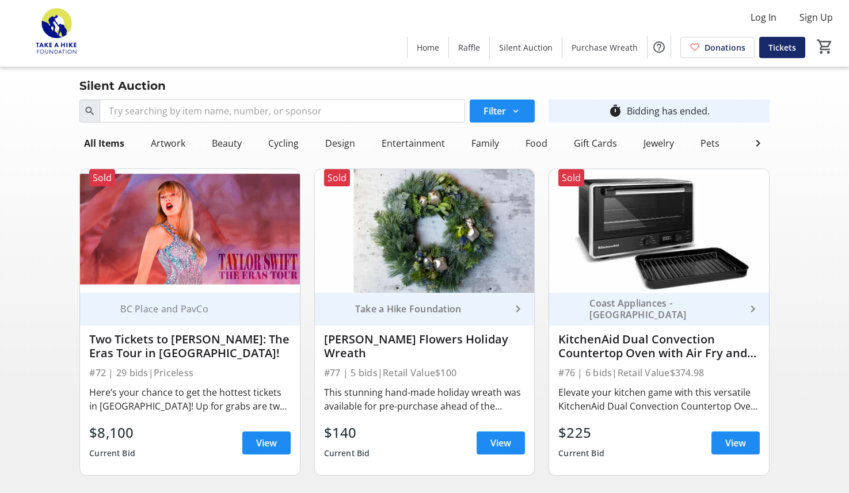
scroll to position [2, 0]
click at [176, 143] on div "Artwork" at bounding box center [168, 143] width 44 height 23
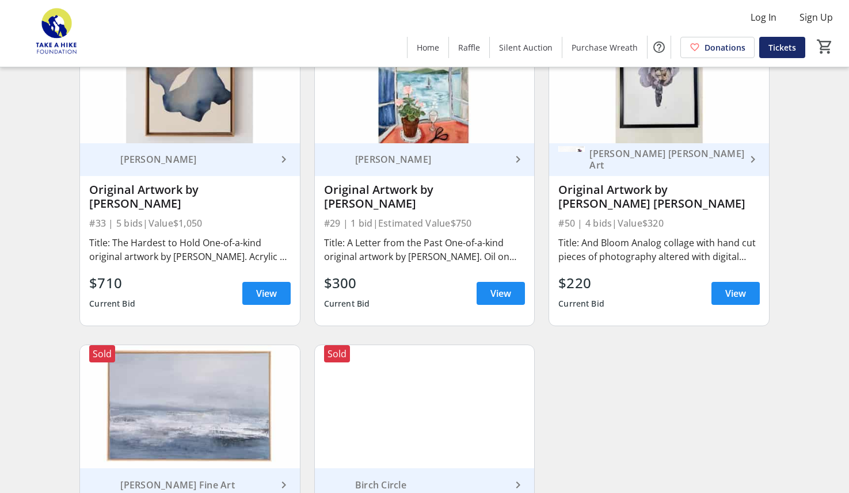
scroll to position [993, 0]
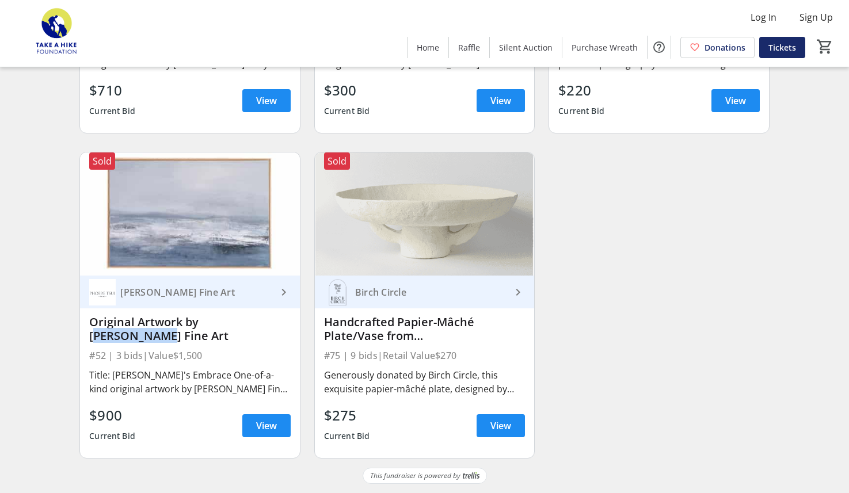
drag, startPoint x: 200, startPoint y: 324, endPoint x: 269, endPoint y: 323, distance: 69.6
click at [270, 323] on div "Original Artwork by [PERSON_NAME] Fine Art" at bounding box center [189, 329] width 201 height 28
copy div "Phoebe Tsui"
click at [269, 426] on span "View" at bounding box center [266, 426] width 21 height 14
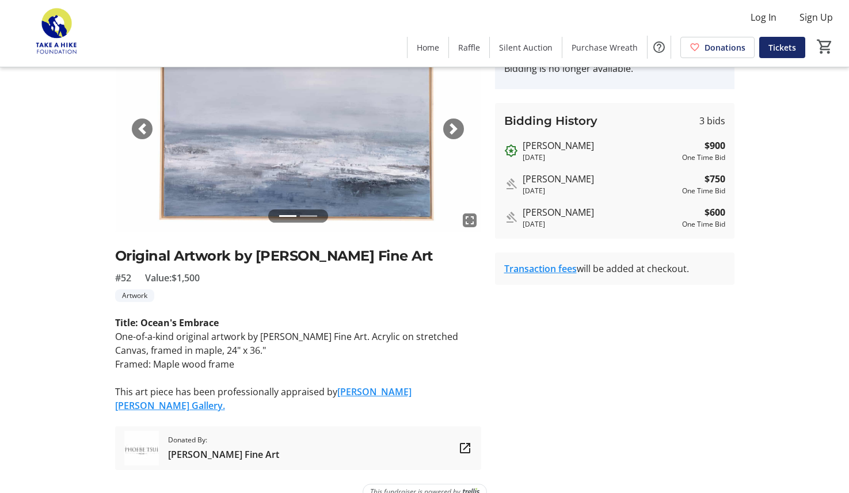
scroll to position [90, 0]
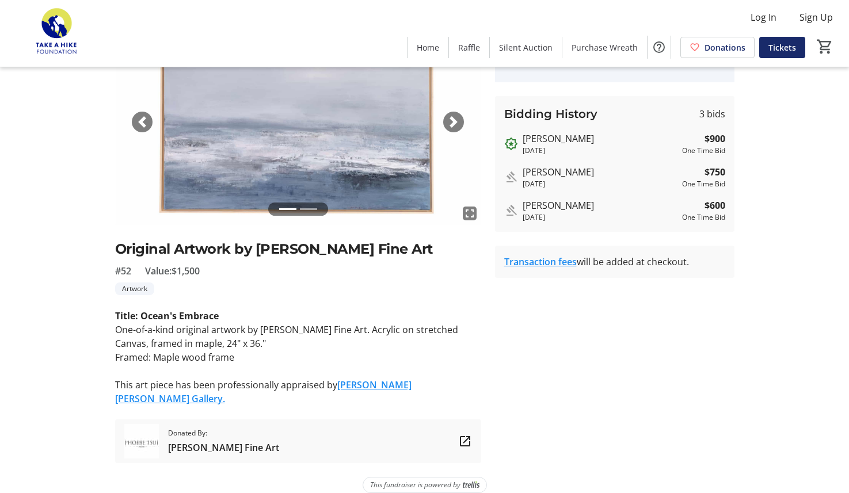
click at [453, 116] on div "Next" at bounding box center [453, 122] width 21 height 21
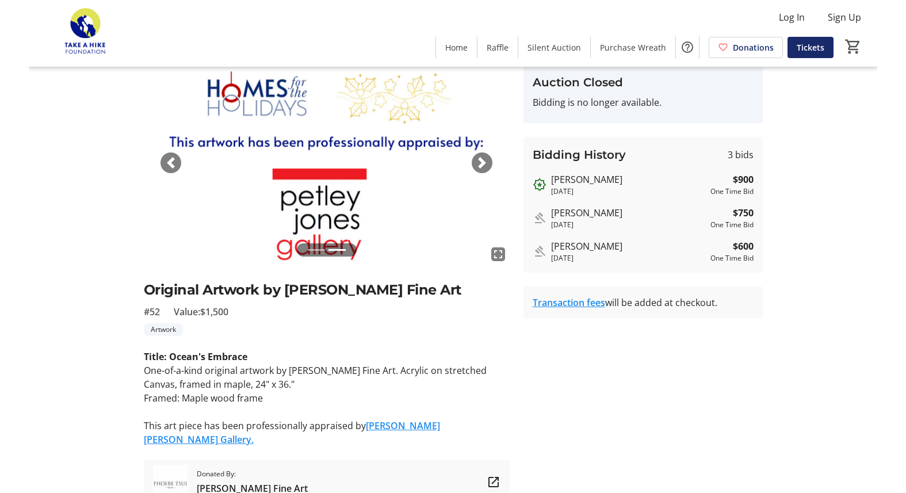
scroll to position [28, 0]
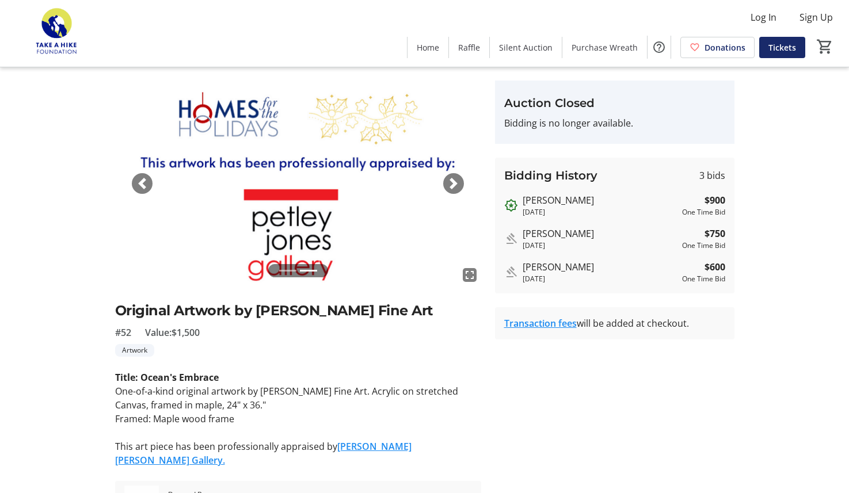
click at [144, 174] on div "Previous" at bounding box center [142, 183] width 21 height 21
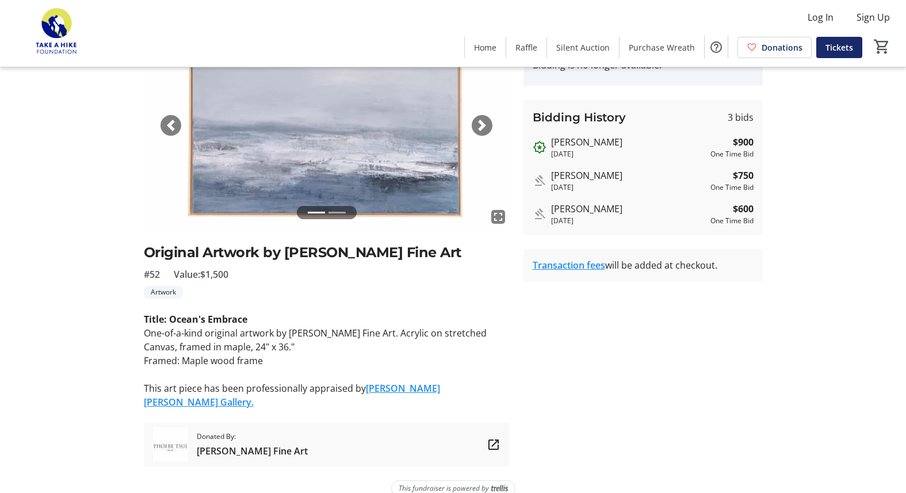
scroll to position [88, 0]
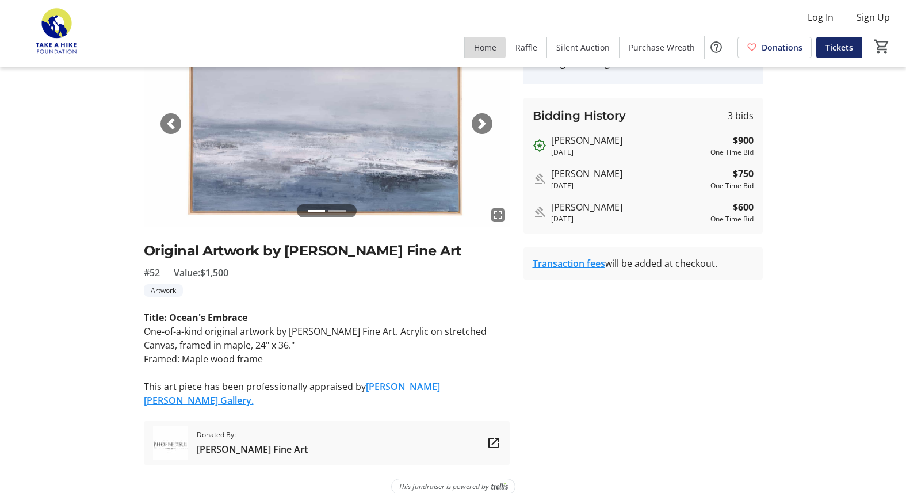
click at [490, 40] on span at bounding box center [485, 47] width 41 height 28
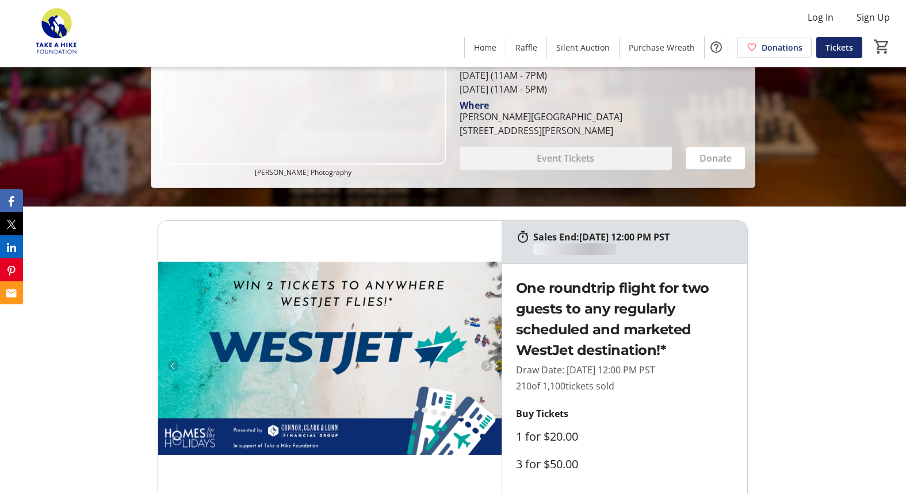
scroll to position [340, 0]
